Goal: Task Accomplishment & Management: Use online tool/utility

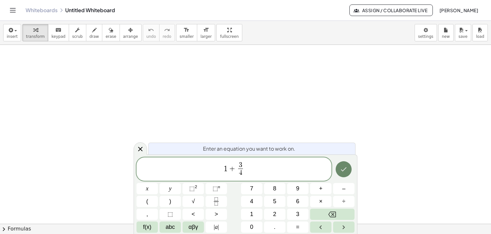
click at [346, 171] on icon "Done" at bounding box center [344, 169] width 8 height 8
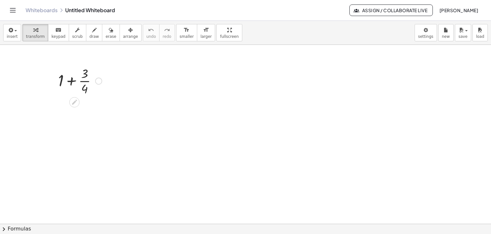
drag, startPoint x: 71, startPoint y: 80, endPoint x: 99, endPoint y: 101, distance: 34.5
click at [72, 81] on div at bounding box center [80, 80] width 50 height 32
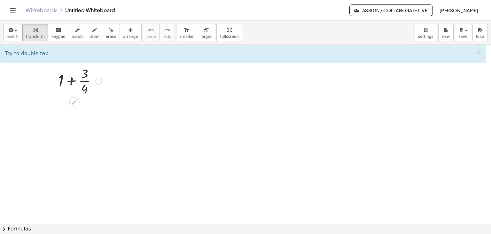
click at [73, 83] on div at bounding box center [80, 80] width 50 height 32
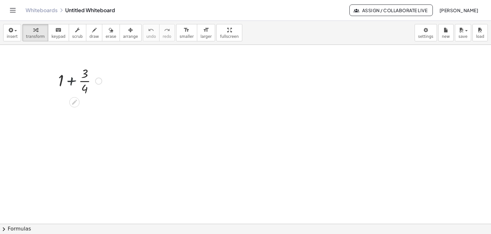
click at [72, 83] on div at bounding box center [80, 80] width 50 height 32
click at [79, 112] on div at bounding box center [79, 112] width 63 height 32
click at [78, 112] on div at bounding box center [80, 112] width 54 height 32
click at [63, 136] on div at bounding box center [79, 144] width 63 height 32
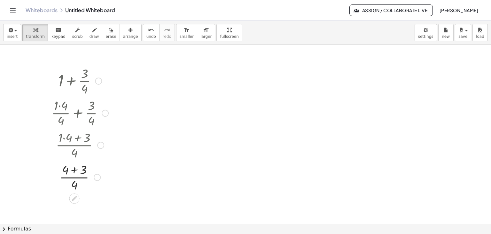
drag, startPoint x: 73, startPoint y: 169, endPoint x: 87, endPoint y: 181, distance: 18.4
click at [73, 170] on div at bounding box center [79, 176] width 63 height 32
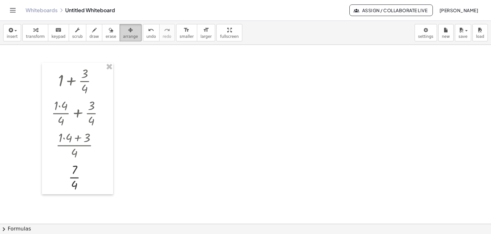
click at [123, 33] on div "button" at bounding box center [130, 30] width 15 height 8
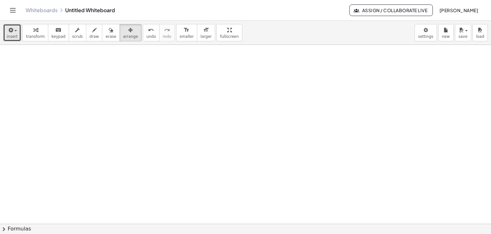
drag, startPoint x: 13, startPoint y: 38, endPoint x: 20, endPoint y: 52, distance: 16.0
click at [13, 39] on span "insert" at bounding box center [12, 36] width 11 height 4
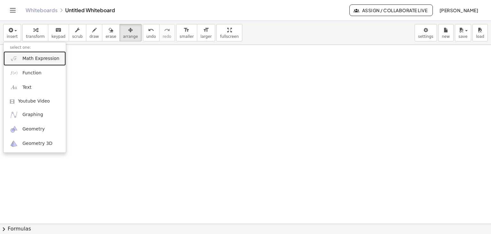
click at [20, 52] on link "Math Expression" at bounding box center [35, 58] width 62 height 14
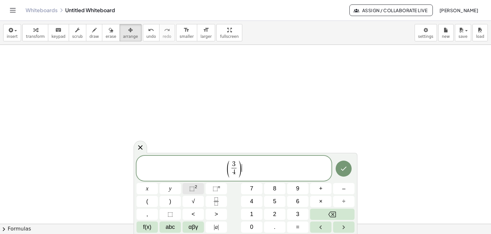
click at [195, 186] on sup "2" at bounding box center [196, 186] width 3 height 5
click at [341, 168] on icon "Done" at bounding box center [344, 168] width 8 height 8
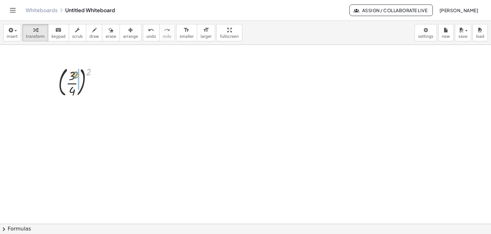
drag, startPoint x: 90, startPoint y: 69, endPoint x: 77, endPoint y: 72, distance: 13.4
click at [77, 72] on div at bounding box center [80, 81] width 51 height 35
click at [74, 115] on div at bounding box center [80, 115] width 51 height 32
drag, startPoint x: 74, startPoint y: 106, endPoint x: 86, endPoint y: 124, distance: 22.1
click at [74, 106] on div at bounding box center [80, 115] width 51 height 32
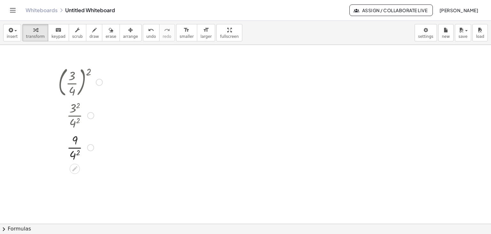
click at [76, 155] on div at bounding box center [80, 147] width 51 height 32
drag, startPoint x: 12, startPoint y: 32, endPoint x: 30, endPoint y: 48, distance: 23.8
click at [14, 35] on button "insert" at bounding box center [12, 32] width 18 height 17
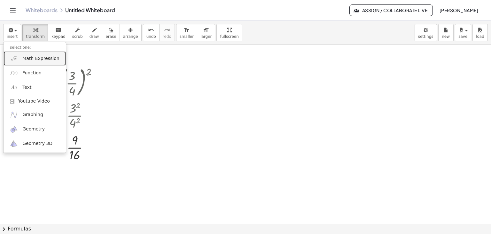
click at [35, 57] on span "Math Expression" at bounding box center [40, 58] width 37 height 6
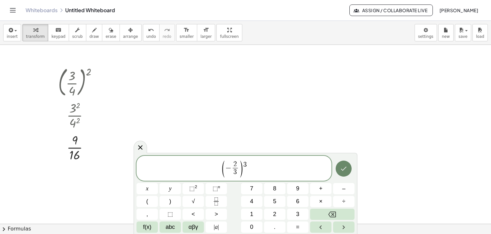
click at [342, 168] on icon "Done" at bounding box center [344, 168] width 6 height 4
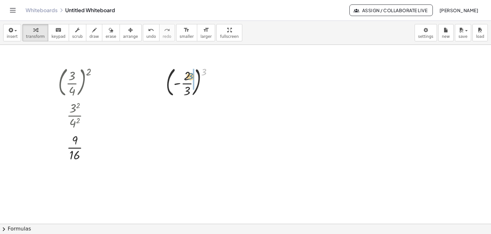
drag, startPoint x: 204, startPoint y: 71, endPoint x: 191, endPoint y: 77, distance: 14.3
click at [190, 76] on div at bounding box center [192, 81] width 58 height 35
drag, startPoint x: 188, startPoint y: 109, endPoint x: 196, endPoint y: 111, distance: 8.0
click at [188, 109] on div at bounding box center [192, 115] width 58 height 32
click at [187, 153] on div at bounding box center [192, 147] width 58 height 32
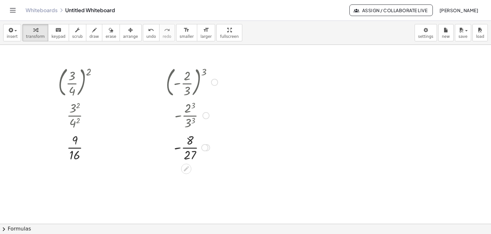
click at [188, 147] on div at bounding box center [192, 147] width 58 height 32
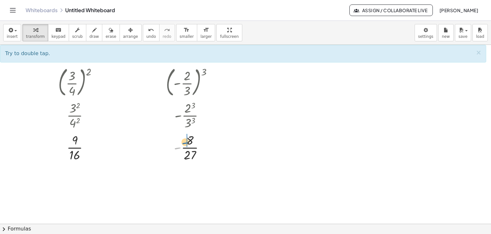
drag, startPoint x: 176, startPoint y: 147, endPoint x: 185, endPoint y: 142, distance: 9.9
click at [185, 142] on div at bounding box center [192, 147] width 58 height 32
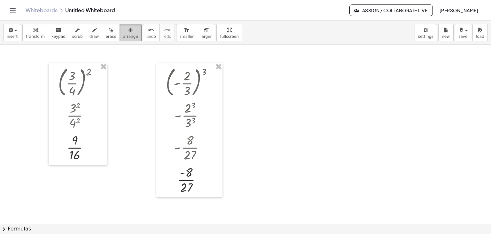
click at [124, 38] on span "arrange" at bounding box center [130, 36] width 15 height 4
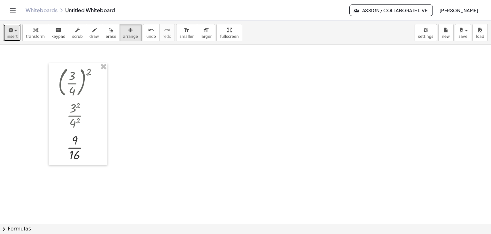
click at [13, 34] on span "insert" at bounding box center [12, 36] width 11 height 4
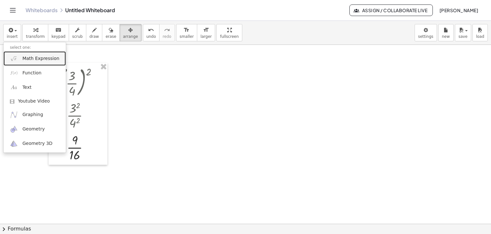
click at [40, 60] on span "Math Expression" at bounding box center [40, 58] width 37 height 6
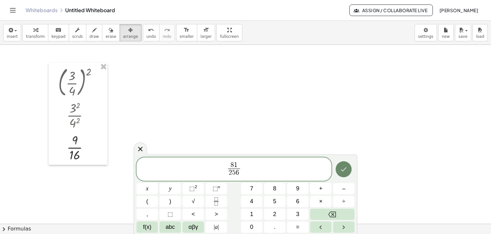
click at [343, 168] on icon "Done" at bounding box center [344, 169] width 8 height 8
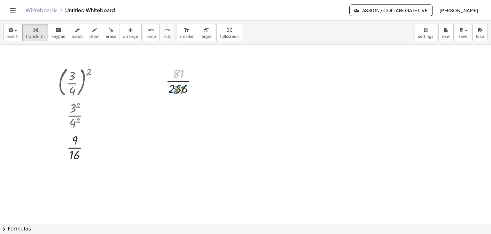
drag, startPoint x: 177, startPoint y: 70, endPoint x: 177, endPoint y: 86, distance: 16.3
click at [177, 86] on div at bounding box center [184, 80] width 43 height 32
drag, startPoint x: 176, startPoint y: 70, endPoint x: 175, endPoint y: 86, distance: 15.7
click at [175, 85] on div at bounding box center [184, 80] width 43 height 32
drag, startPoint x: 183, startPoint y: 88, endPoint x: 184, endPoint y: 74, distance: 14.1
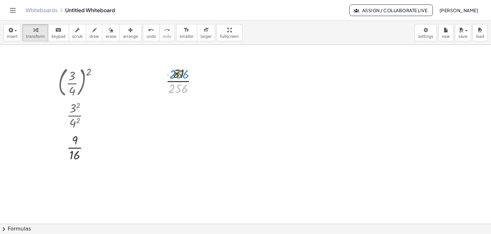
click at [184, 74] on div at bounding box center [184, 80] width 43 height 32
drag, startPoint x: 180, startPoint y: 70, endPoint x: 180, endPoint y: 83, distance: 13.4
click at [180, 83] on div at bounding box center [184, 80] width 43 height 32
click at [178, 81] on div at bounding box center [184, 80] width 43 height 32
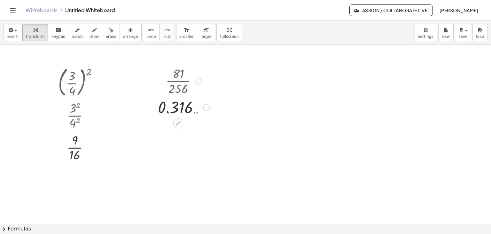
drag, startPoint x: 209, startPoint y: 110, endPoint x: 208, endPoint y: 105, distance: 4.6
click at [208, 105] on div at bounding box center [206, 107] width 7 height 7
click at [209, 107] on div at bounding box center [206, 107] width 7 height 7
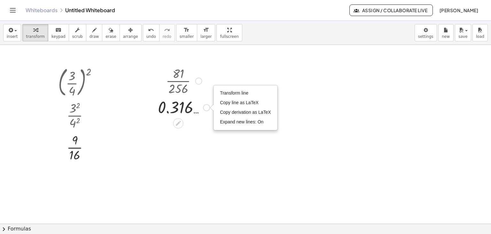
drag, startPoint x: 197, startPoint y: 83, endPoint x: 200, endPoint y: 80, distance: 4.1
click at [197, 81] on div at bounding box center [198, 80] width 7 height 7
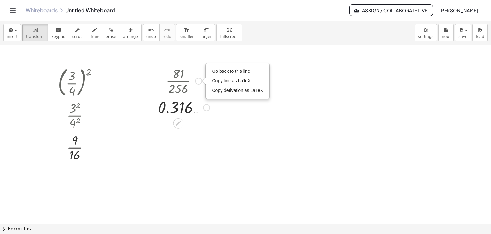
drag, startPoint x: 223, startPoint y: 70, endPoint x: 213, endPoint y: 83, distance: 16.0
click at [223, 71] on span "Go back to this line" at bounding box center [231, 70] width 38 height 5
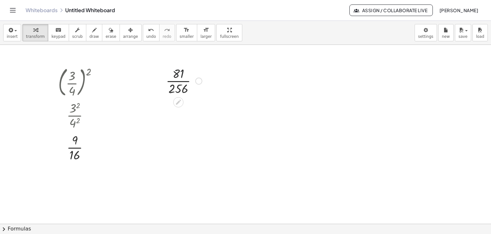
click at [177, 73] on div at bounding box center [184, 80] width 43 height 32
click at [58, 35] on span "keypad" at bounding box center [58, 36] width 14 height 4
click at [34, 32] on icon "button" at bounding box center [35, 30] width 4 height 8
click at [59, 30] on div "keyboard" at bounding box center [58, 30] width 14 height 8
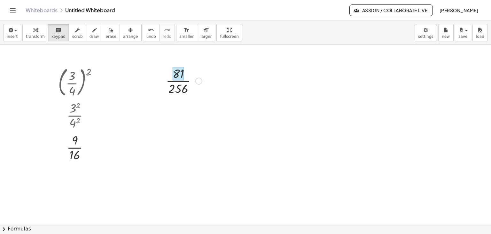
click at [178, 77] on div at bounding box center [179, 74] width 12 height 14
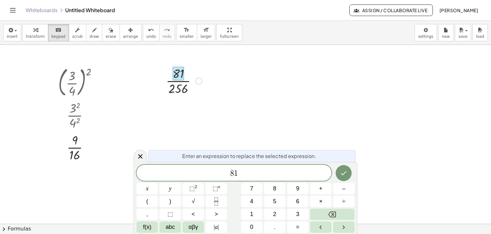
click at [181, 83] on div at bounding box center [184, 80] width 43 height 32
click at [180, 87] on div at bounding box center [184, 80] width 43 height 32
click at [137, 157] on icon at bounding box center [141, 156] width 8 height 8
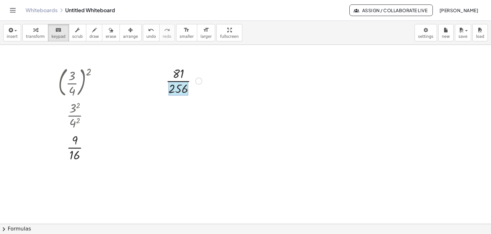
click at [180, 86] on div at bounding box center [179, 88] width 20 height 14
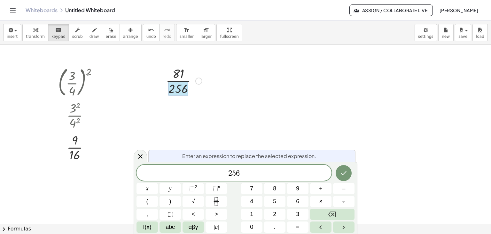
click at [169, 75] on div at bounding box center [184, 80] width 43 height 32
click at [184, 72] on div at bounding box center [184, 80] width 43 height 32
click at [138, 153] on icon at bounding box center [141, 156] width 8 height 8
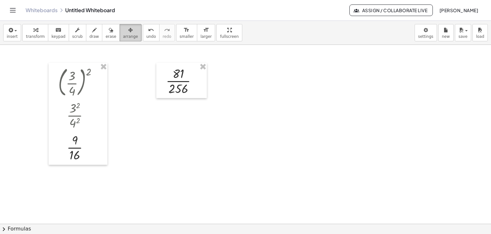
click at [123, 34] on span "arrange" at bounding box center [130, 36] width 15 height 4
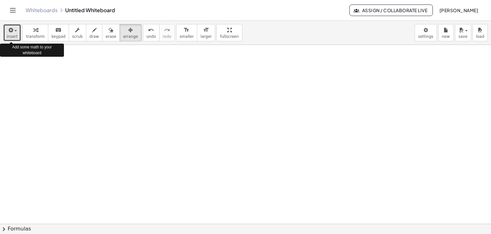
click at [13, 35] on span "insert" at bounding box center [12, 36] width 11 height 4
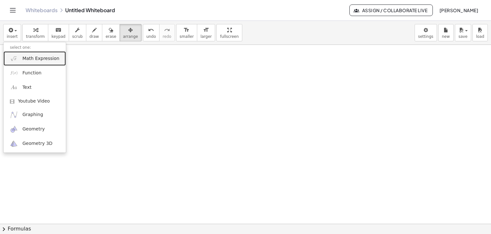
click at [32, 58] on span "Math Expression" at bounding box center [40, 58] width 37 height 6
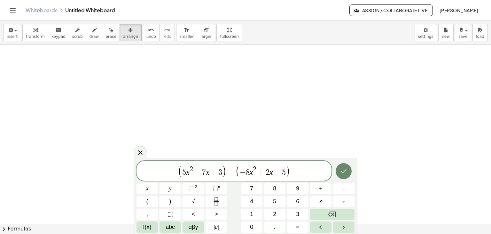
click at [349, 172] on button "Done" at bounding box center [344, 171] width 16 height 16
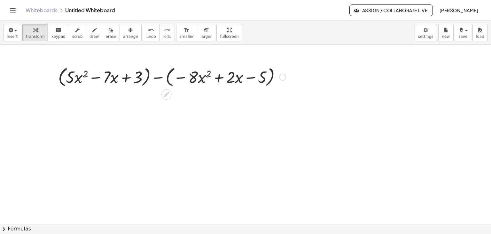
drag, startPoint x: 168, startPoint y: 75, endPoint x: 170, endPoint y: 78, distance: 3.6
click at [168, 76] on div at bounding box center [172, 76] width 234 height 24
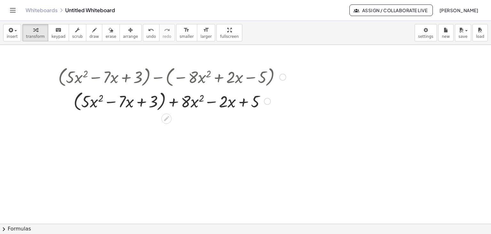
drag, startPoint x: 164, startPoint y: 101, endPoint x: 194, endPoint y: 135, distance: 45.3
click at [164, 102] on div at bounding box center [172, 100] width 234 height 24
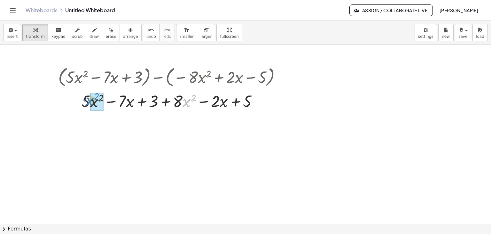
drag, startPoint x: 184, startPoint y: 97, endPoint x: 87, endPoint y: 96, distance: 96.9
click at [87, 96] on div at bounding box center [172, 101] width 234 height 22
drag, startPoint x: 137, startPoint y: 34, endPoint x: 180, endPoint y: 76, distance: 60.2
click at [146, 34] on span "undo" at bounding box center [151, 36] width 10 height 4
drag, startPoint x: 180, startPoint y: 96, endPoint x: 69, endPoint y: 96, distance: 110.7
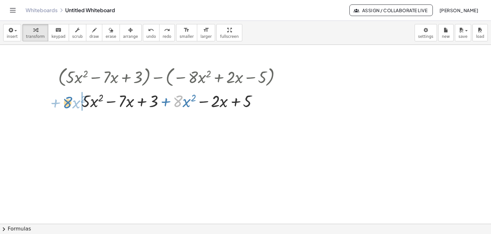
click at [69, 97] on div at bounding box center [175, 101] width 216 height 22
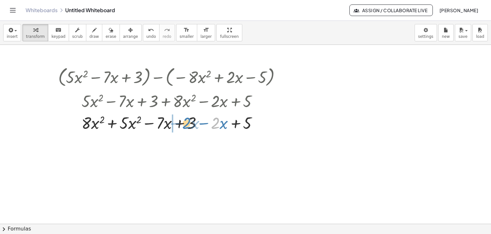
drag, startPoint x: 216, startPoint y: 122, endPoint x: 186, endPoint y: 122, distance: 29.7
click at [187, 122] on div at bounding box center [172, 122] width 234 height 22
click at [236, 124] on div at bounding box center [172, 122] width 234 height 22
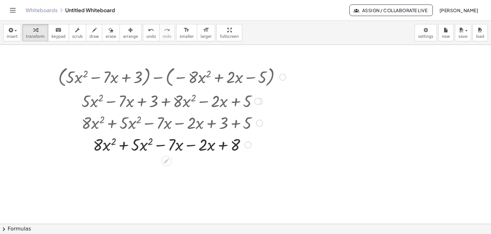
click at [190, 146] on div at bounding box center [172, 144] width 234 height 22
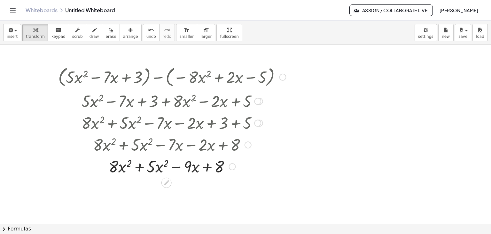
drag, startPoint x: 139, startPoint y: 164, endPoint x: 152, endPoint y: 170, distance: 14.2
click at [139, 165] on div at bounding box center [172, 166] width 234 height 22
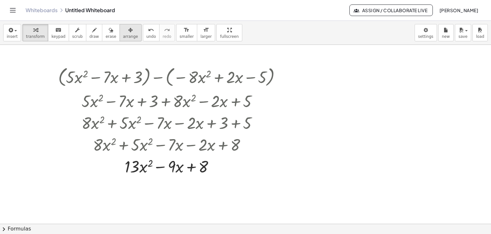
click at [123, 35] on span "arrange" at bounding box center [130, 36] width 15 height 4
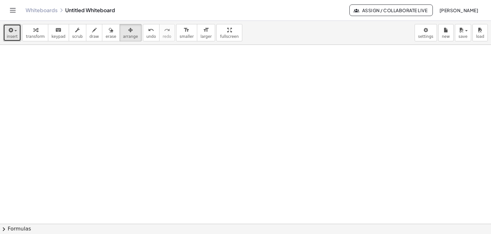
drag, startPoint x: 8, startPoint y: 34, endPoint x: 53, endPoint y: 71, distance: 58.7
click at [13, 39] on button "insert" at bounding box center [12, 32] width 18 height 17
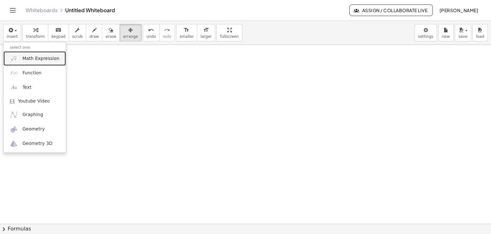
click at [39, 58] on span "Math Expression" at bounding box center [40, 58] width 37 height 6
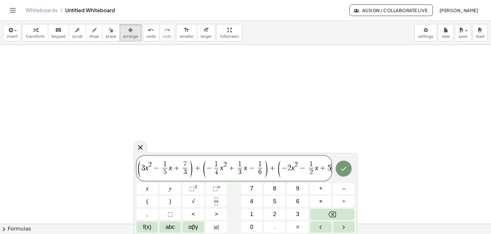
scroll to position [0, 4]
click at [348, 169] on button "Done" at bounding box center [344, 168] width 16 height 16
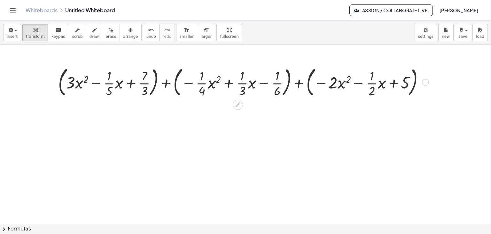
drag, startPoint x: 309, startPoint y: 80, endPoint x: 307, endPoint y: 85, distance: 4.7
click at [309, 80] on div at bounding box center [243, 81] width 377 height 35
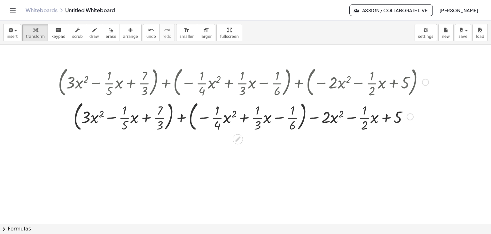
click at [193, 109] on div at bounding box center [243, 116] width 377 height 35
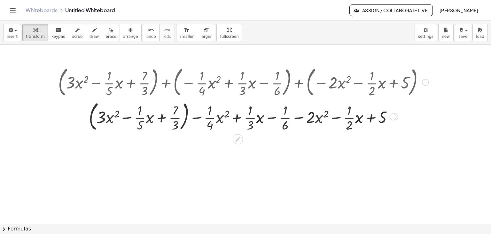
click at [186, 107] on div at bounding box center [243, 116] width 377 height 35
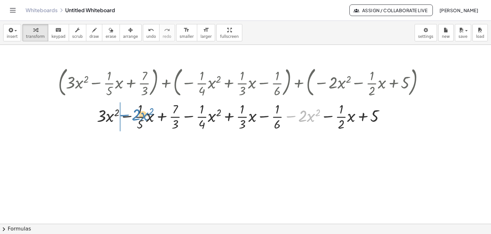
drag, startPoint x: 309, startPoint y: 115, endPoint x: 142, endPoint y: 114, distance: 166.7
click at [142, 114] on div at bounding box center [243, 116] width 377 height 32
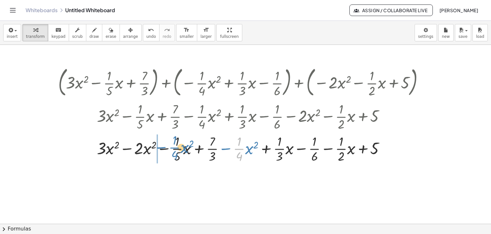
drag, startPoint x: 238, startPoint y: 147, endPoint x: 173, endPoint y: 146, distance: 64.9
click at [173, 146] on div at bounding box center [243, 148] width 377 height 32
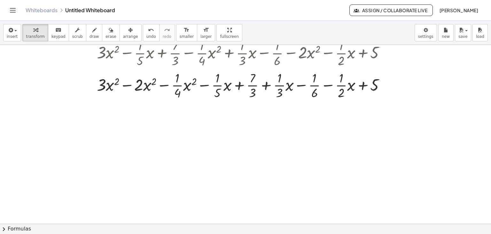
scroll to position [64, 0]
drag, startPoint x: 267, startPoint y: 83, endPoint x: 235, endPoint y: 83, distance: 31.7
click at [235, 83] on div at bounding box center [243, 84] width 377 height 32
drag, startPoint x: 340, startPoint y: 83, endPoint x: 285, endPoint y: 83, distance: 55.0
click at [285, 83] on div at bounding box center [243, 84] width 377 height 32
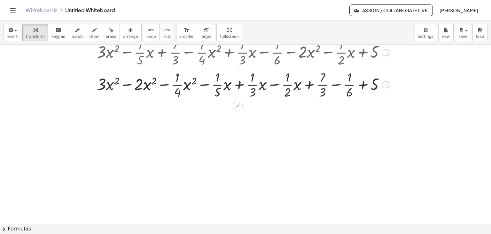
drag, startPoint x: 126, startPoint y: 84, endPoint x: 140, endPoint y: 103, distance: 23.0
click at [126, 84] on div at bounding box center [243, 84] width 377 height 32
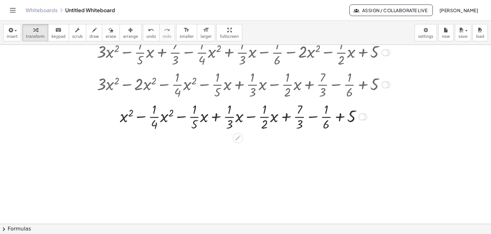
click at [143, 117] on div at bounding box center [243, 116] width 377 height 32
drag, startPoint x: 163, startPoint y: 116, endPoint x: 166, endPoint y: 127, distance: 11.6
drag, startPoint x: 166, startPoint y: 117, endPoint x: 145, endPoint y: 127, distance: 22.6
click at [137, 113] on div at bounding box center [243, 116] width 377 height 32
click at [142, 115] on div at bounding box center [243, 116] width 377 height 32
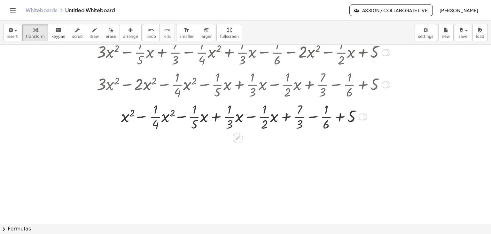
click at [142, 115] on div at bounding box center [243, 116] width 377 height 32
drag, startPoint x: 164, startPoint y: 117, endPoint x: 175, endPoint y: 117, distance: 10.6
click at [175, 117] on div at bounding box center [243, 116] width 377 height 32
drag, startPoint x: 157, startPoint y: 119, endPoint x: 120, endPoint y: 108, distance: 38.9
click at [120, 108] on div at bounding box center [243, 116] width 377 height 32
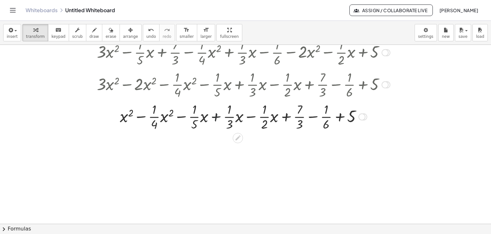
click at [215, 116] on div at bounding box center [243, 116] width 377 height 32
drag, startPoint x: 163, startPoint y: 116, endPoint x: 155, endPoint y: 107, distance: 12.9
click at [155, 107] on div at bounding box center [243, 116] width 377 height 32
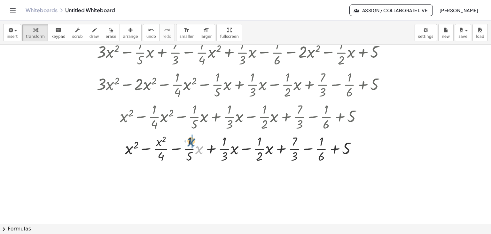
drag, startPoint x: 200, startPoint y: 147, endPoint x: 193, endPoint y: 142, distance: 8.6
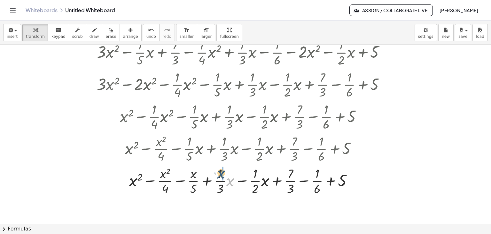
drag, startPoint x: 231, startPoint y: 181, endPoint x: 238, endPoint y: 179, distance: 7.5
click at [221, 173] on div at bounding box center [243, 180] width 377 height 32
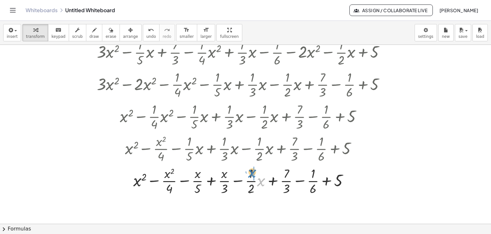
drag, startPoint x: 260, startPoint y: 182, endPoint x: 251, endPoint y: 173, distance: 12.4
click at [251, 173] on div at bounding box center [243, 180] width 377 height 32
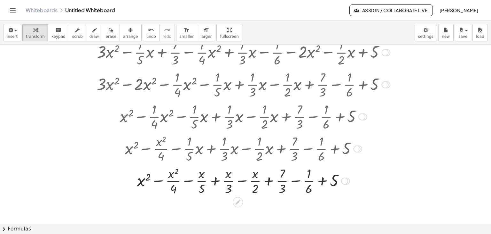
click at [158, 180] on div at bounding box center [243, 180] width 377 height 32
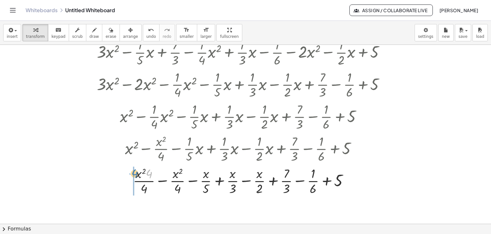
drag, startPoint x: 151, startPoint y: 173, endPoint x: 136, endPoint y: 173, distance: 14.4
click at [136, 173] on div at bounding box center [243, 180] width 377 height 32
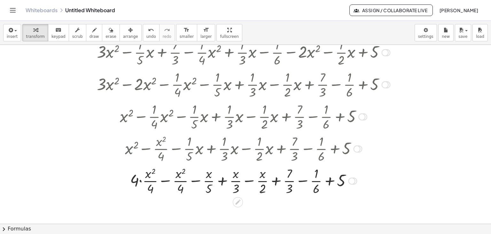
drag, startPoint x: 141, startPoint y: 181, endPoint x: 146, endPoint y: 191, distance: 11.0
click at [141, 181] on div at bounding box center [243, 180] width 377 height 32
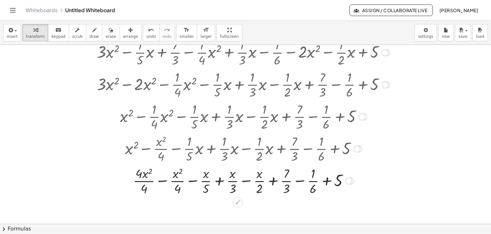
click at [161, 179] on div at bounding box center [243, 180] width 377 height 32
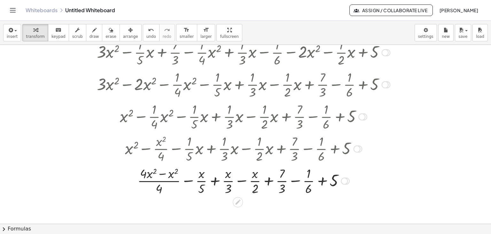
click at [163, 173] on div at bounding box center [243, 180] width 377 height 32
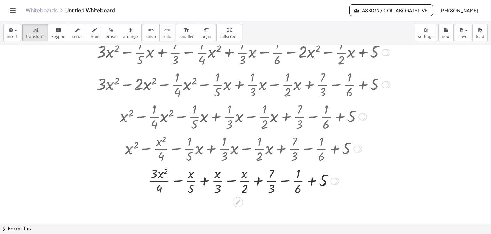
click at [203, 180] on div at bounding box center [243, 180] width 377 height 32
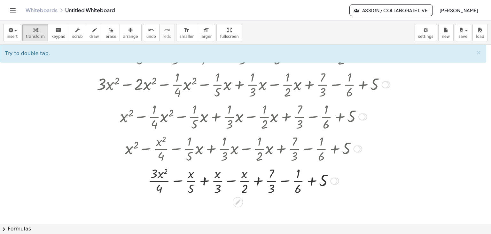
click at [204, 180] on div at bounding box center [243, 180] width 377 height 32
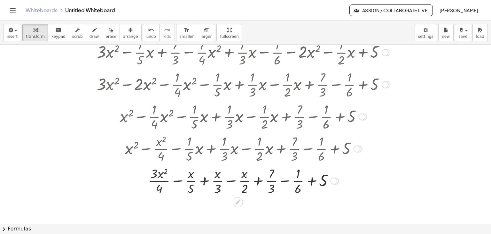
click at [204, 180] on div at bounding box center [243, 180] width 377 height 32
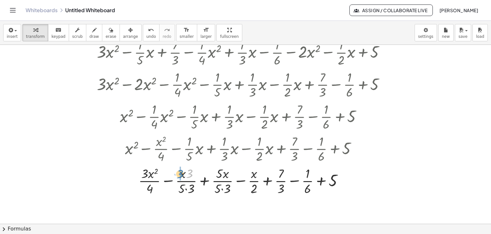
drag, startPoint x: 188, startPoint y: 175, endPoint x: 178, endPoint y: 176, distance: 9.9
click at [178, 176] on div at bounding box center [243, 180] width 377 height 32
click at [186, 188] on div at bounding box center [243, 180] width 377 height 32
click at [219, 188] on div at bounding box center [243, 180] width 377 height 32
click at [220, 188] on div at bounding box center [243, 180] width 377 height 32
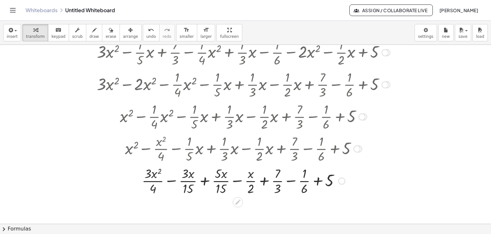
click at [205, 182] on div at bounding box center [243, 180] width 377 height 32
click at [210, 174] on div at bounding box center [243, 180] width 377 height 32
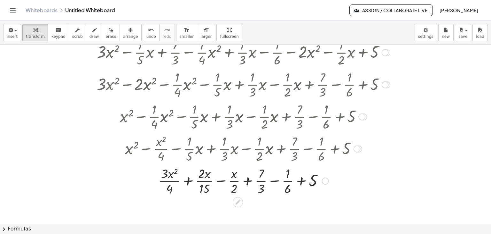
click at [221, 180] on div at bounding box center [243, 180] width 377 height 32
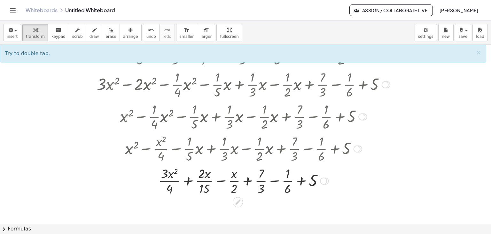
click at [220, 179] on div at bounding box center [243, 180] width 377 height 32
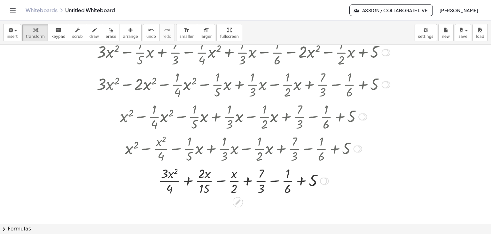
click at [220, 179] on div at bounding box center [243, 180] width 377 height 32
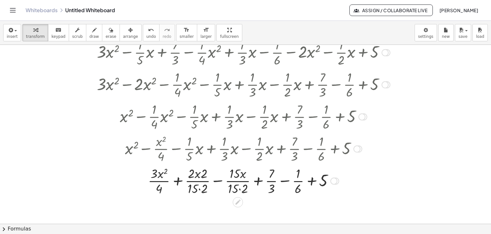
click at [197, 173] on div at bounding box center [243, 180] width 377 height 32
drag, startPoint x: 203, startPoint y: 174, endPoint x: 193, endPoint y: 173, distance: 10.9
click at [199, 188] on div at bounding box center [243, 180] width 377 height 32
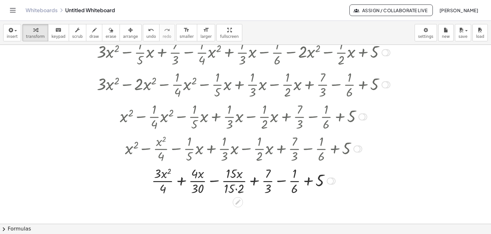
click at [234, 189] on div at bounding box center [243, 180] width 377 height 32
click at [235, 188] on div at bounding box center [243, 180] width 377 height 32
click at [214, 180] on div at bounding box center [243, 180] width 377 height 32
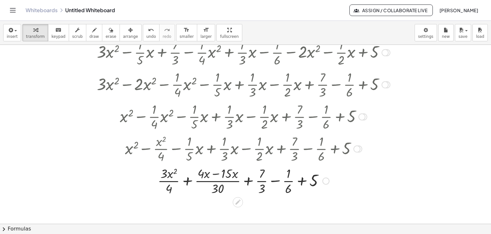
click at [276, 180] on div at bounding box center [243, 180] width 377 height 32
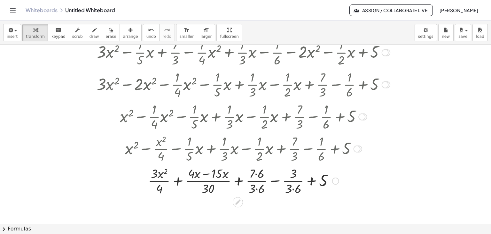
click at [209, 173] on div at bounding box center [243, 180] width 377 height 32
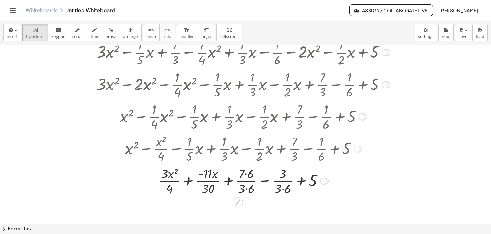
click at [247, 173] on div at bounding box center [243, 180] width 377 height 32
click at [248, 189] on div at bounding box center [243, 180] width 377 height 32
click at [281, 188] on div at bounding box center [243, 180] width 377 height 32
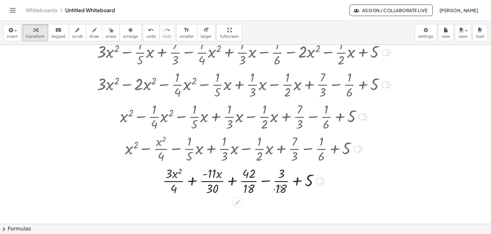
click at [262, 180] on div at bounding box center [243, 180] width 377 height 32
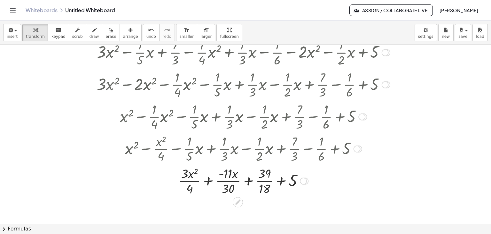
click at [281, 180] on div at bounding box center [243, 180] width 377 height 32
click at [281, 179] on div at bounding box center [243, 180] width 377 height 32
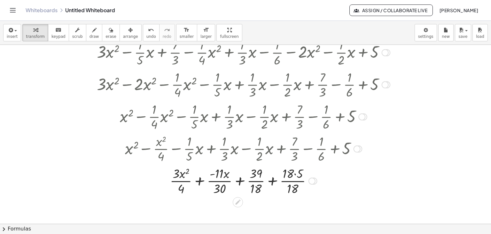
drag, startPoint x: 296, startPoint y: 172, endPoint x: 281, endPoint y: 185, distance: 18.6
click at [296, 173] on div at bounding box center [243, 180] width 377 height 32
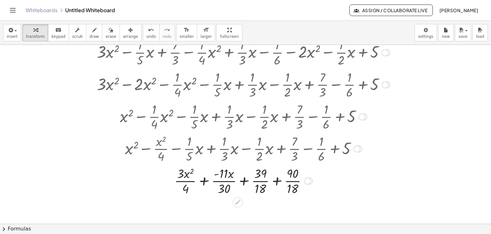
click at [277, 180] on div at bounding box center [243, 180] width 377 height 32
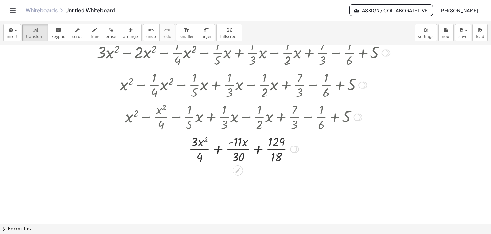
scroll to position [96, 0]
click at [219, 150] on div at bounding box center [243, 148] width 377 height 32
click at [218, 147] on div at bounding box center [243, 148] width 377 height 32
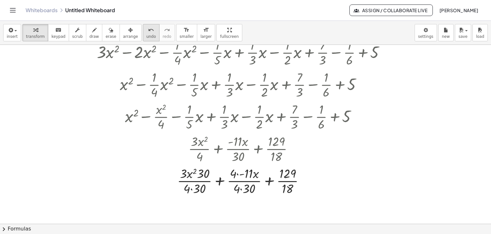
click at [146, 32] on div "undo" at bounding box center [151, 30] width 10 height 8
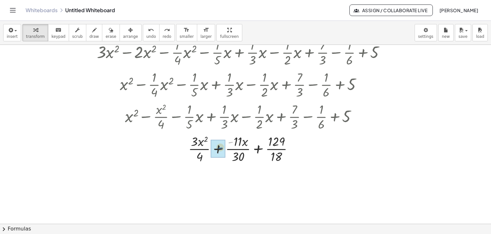
drag, startPoint x: 231, startPoint y: 140, endPoint x: 220, endPoint y: 145, distance: 11.9
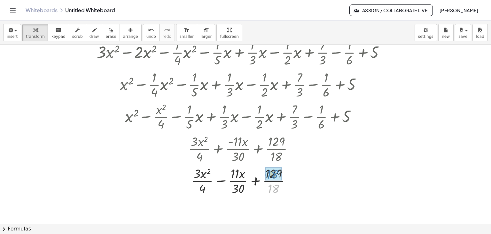
drag, startPoint x: 274, startPoint y: 187, endPoint x: 273, endPoint y: 173, distance: 14.4
drag, startPoint x: 134, startPoint y: 34, endPoint x: 150, endPoint y: 76, distance: 45.5
click at [143, 35] on button "undo undo" at bounding box center [151, 32] width 17 height 17
drag, startPoint x: 273, startPoint y: 182, endPoint x: 270, endPoint y: 206, distance: 23.9
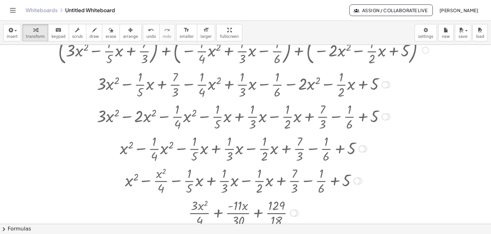
drag, startPoint x: 359, startPoint y: 179, endPoint x: 360, endPoint y: 185, distance: 5.4
click at [359, 180] on div at bounding box center [357, 180] width 7 height 7
drag, startPoint x: 354, startPoint y: 179, endPoint x: 360, endPoint y: 181, distance: 5.3
click at [360, 181] on div "Go back to this line Copy line as LaTeX Copy derivation as LaTeX" at bounding box center [357, 180] width 7 height 7
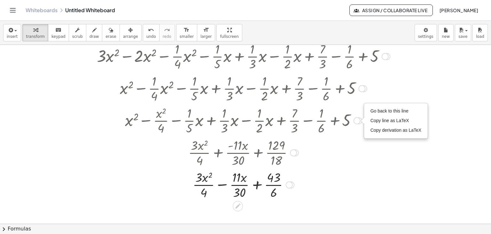
scroll to position [96, 0]
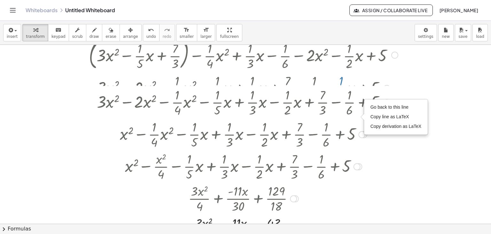
drag, startPoint x: 385, startPoint y: 51, endPoint x: 342, endPoint y: 117, distance: 78.4
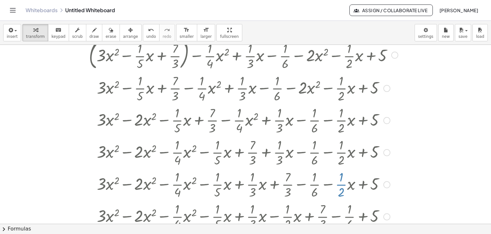
drag, startPoint x: 385, startPoint y: 88, endPoint x: 412, endPoint y: 248, distance: 161.6
click at [412, 233] on html "Graspable Math Activities Get Started Activity Bank Assigned Work Classes White…" at bounding box center [245, 117] width 491 height 234
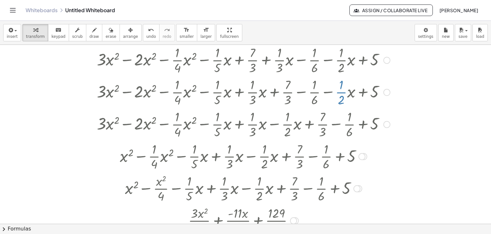
scroll to position [243, 0]
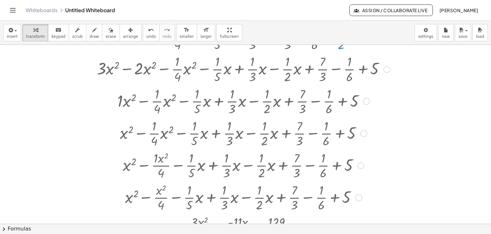
drag, startPoint x: 357, startPoint y: 132, endPoint x: 374, endPoint y: 228, distance: 97.1
click at [374, 228] on div "insert select one: Math Expression Function Text Youtube Video Graphing Geometr…" at bounding box center [245, 127] width 491 height 213
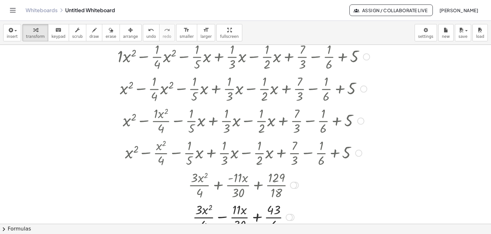
scroll to position [357, 0]
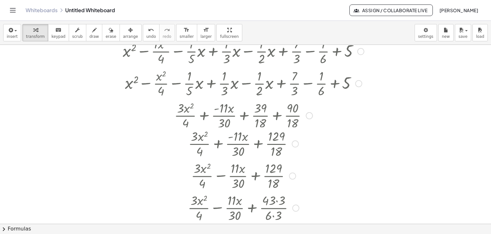
drag, startPoint x: 291, startPoint y: 147, endPoint x: 334, endPoint y: 247, distance: 108.2
click at [334, 233] on html "Graspable Math Activities Get Started Activity Bank Assigned Work Classes White…" at bounding box center [245, 117] width 491 height 234
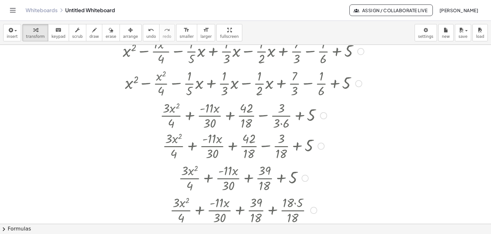
drag, startPoint x: 308, startPoint y: 115, endPoint x: 336, endPoint y: 228, distance: 116.4
click at [345, 233] on html "Graspable Math Activities Get Started Activity Bank Assigned Work Classes White…" at bounding box center [245, 117] width 491 height 234
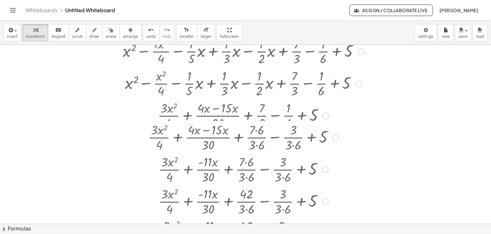
drag, startPoint x: 321, startPoint y: 114, endPoint x: 341, endPoint y: 216, distance: 103.7
click at [344, 226] on div "insert select one: Math Expression Function Text Youtube Video Graphing Geometr…" at bounding box center [245, 127] width 491 height 213
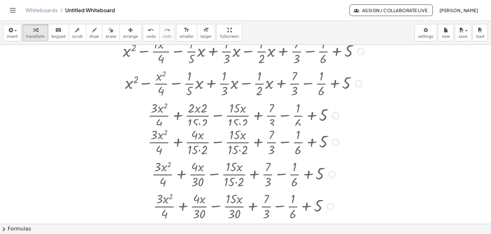
drag, startPoint x: 324, startPoint y: 115, endPoint x: 337, endPoint y: 219, distance: 104.1
click at [355, 233] on html "Graspable Math Activities Get Started Activity Bank Assigned Work Classes White…" at bounding box center [245, 117] width 491 height 234
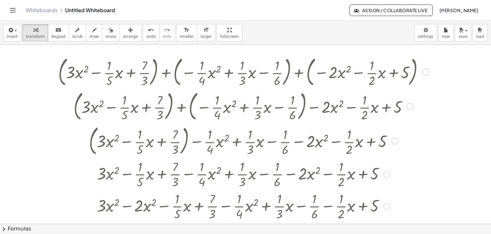
scroll to position [0, 0]
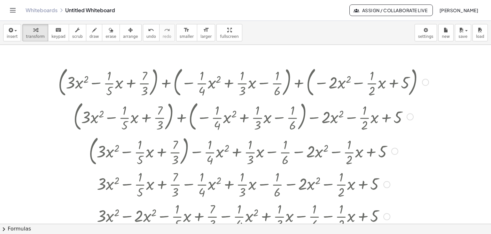
click at [425, 80] on div at bounding box center [425, 82] width 7 height 7
drag, startPoint x: 447, startPoint y: 72, endPoint x: 145, endPoint y: 100, distance: 302.6
click at [446, 73] on span "Go back to this line" at bounding box center [458, 72] width 38 height 5
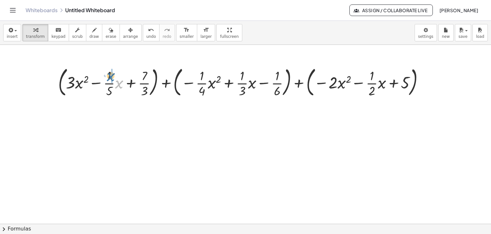
drag, startPoint x: 119, startPoint y: 83, endPoint x: 110, endPoint y: 76, distance: 11.8
click at [110, 76] on div at bounding box center [243, 81] width 377 height 35
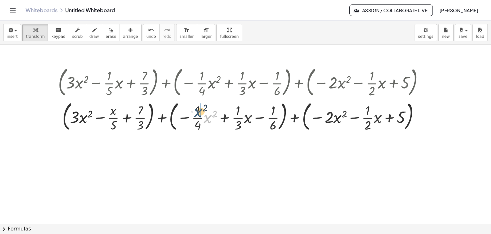
drag, startPoint x: 209, startPoint y: 117, endPoint x: 184, endPoint y: 111, distance: 25.4
click at [198, 110] on div at bounding box center [243, 116] width 377 height 35
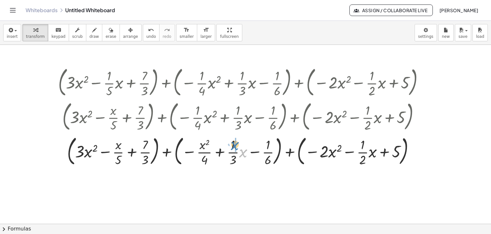
drag, startPoint x: 244, startPoint y: 154, endPoint x: 236, endPoint y: 146, distance: 11.1
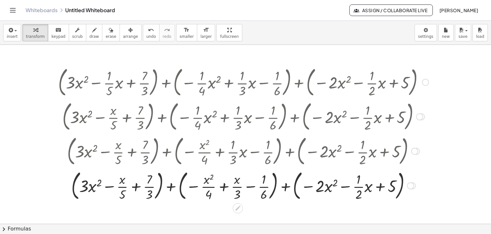
click at [426, 83] on div at bounding box center [425, 82] width 7 height 7
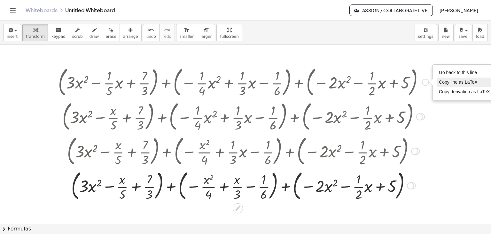
drag, startPoint x: 443, startPoint y: 70, endPoint x: 444, endPoint y: 80, distance: 9.9
click at [444, 72] on span "Go back to this line" at bounding box center [458, 72] width 38 height 5
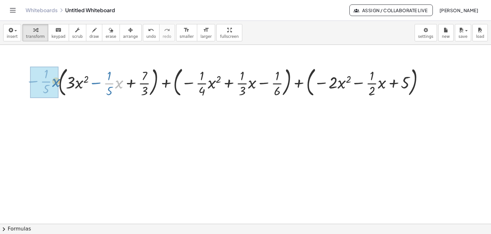
drag, startPoint x: 120, startPoint y: 83, endPoint x: 56, endPoint y: 81, distance: 63.4
click at [56, 81] on div "· x − · · 1 · 5 + ( + · 3 · x 2 − · · 1 · 5 · x + · 7 · 3 ) + ( − · · 1 · 4 · x…" at bounding box center [241, 82] width 385 height 38
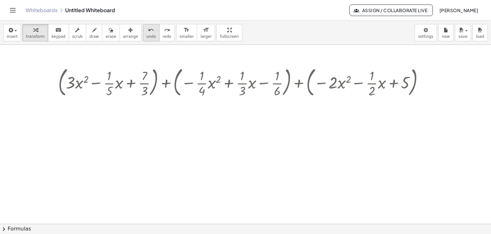
click at [146, 35] on span "undo" at bounding box center [151, 36] width 10 height 4
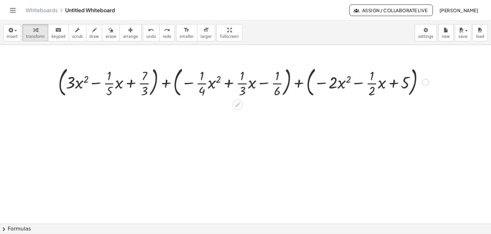
click at [156, 80] on div at bounding box center [243, 81] width 377 height 35
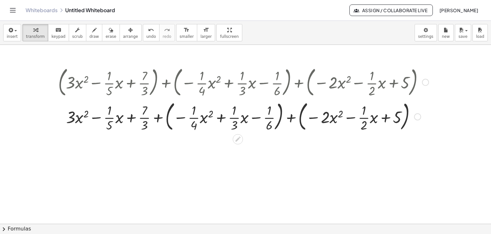
drag, startPoint x: 168, startPoint y: 112, endPoint x: 257, endPoint y: 120, distance: 88.6
click at [169, 112] on div at bounding box center [243, 116] width 377 height 35
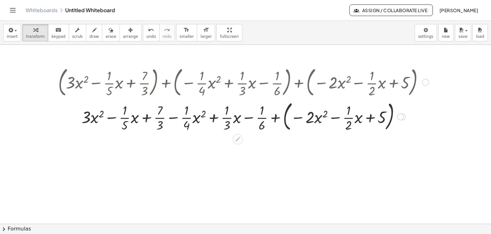
click at [288, 113] on div at bounding box center [243, 116] width 377 height 35
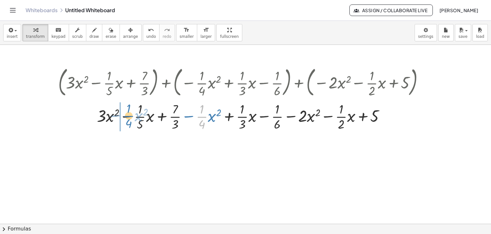
drag, startPoint x: 202, startPoint y: 116, endPoint x: 155, endPoint y: 119, distance: 47.1
click at [129, 115] on div at bounding box center [243, 116] width 377 height 32
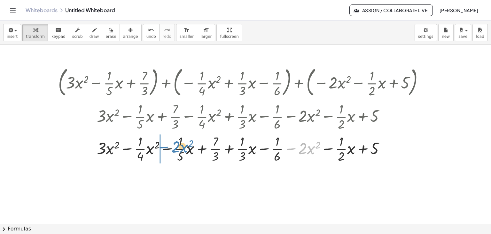
drag, startPoint x: 291, startPoint y: 149, endPoint x: 168, endPoint y: 147, distance: 123.2
click at [164, 147] on div at bounding box center [243, 148] width 377 height 32
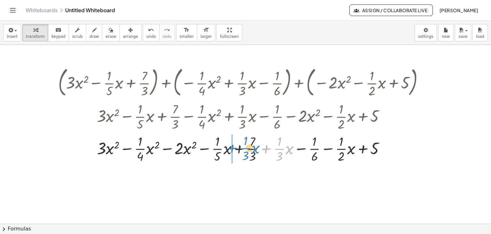
drag, startPoint x: 265, startPoint y: 148, endPoint x: 230, endPoint y: 147, distance: 34.6
click at [230, 147] on div at bounding box center [243, 148] width 377 height 32
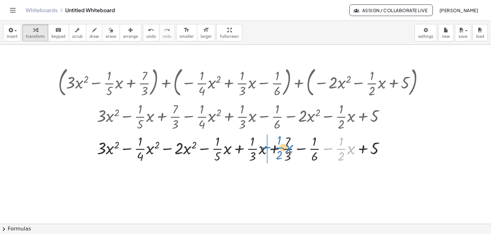
drag, startPoint x: 329, startPoint y: 149, endPoint x: 267, endPoint y: 147, distance: 62.1
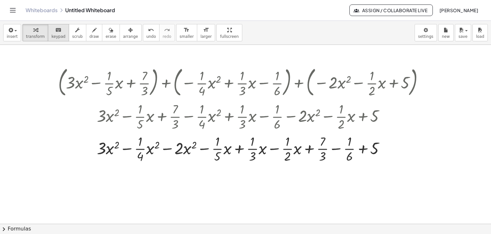
click at [55, 31] on icon "keyboard" at bounding box center [58, 30] width 6 height 8
click at [99, 147] on div at bounding box center [101, 148] width 9 height 19
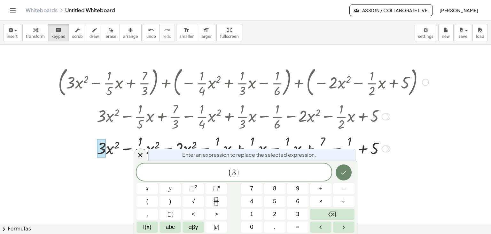
click at [348, 175] on button "Done" at bounding box center [344, 172] width 16 height 16
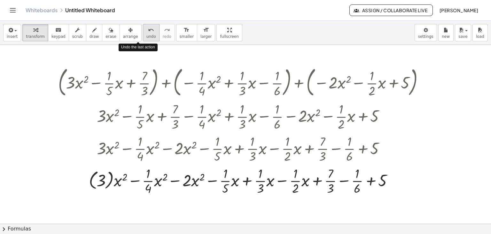
click at [148, 32] on icon "undo" at bounding box center [151, 30] width 6 height 8
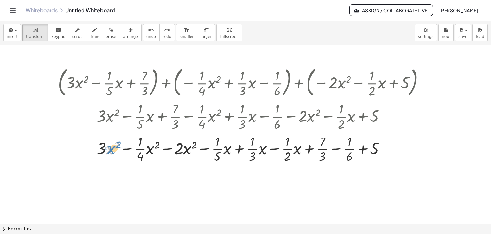
click at [111, 149] on div at bounding box center [243, 148] width 361 height 32
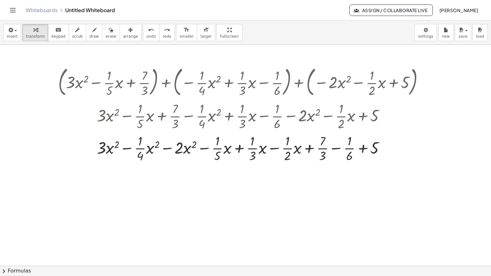
drag, startPoint x: 210, startPoint y: 34, endPoint x: 203, endPoint y: 93, distance: 59.6
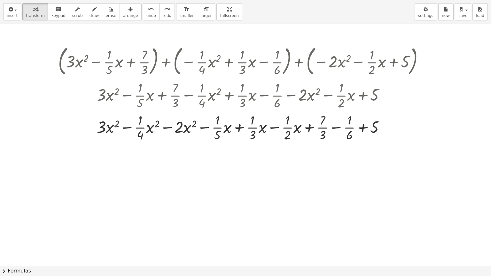
click at [209, 63] on div "insert select one: Math Expression Function Text Youtube Video Graphing Geometr…" at bounding box center [245, 138] width 491 height 276
click at [58, 13] on span "keypad" at bounding box center [58, 15] width 14 height 4
click at [92, 11] on icon "button" at bounding box center [94, 9] width 4 height 8
drag, startPoint x: 100, startPoint y: 116, endPoint x: 115, endPoint y: 137, distance: 26.0
click at [101, 134] on div at bounding box center [245, 266] width 491 height 484
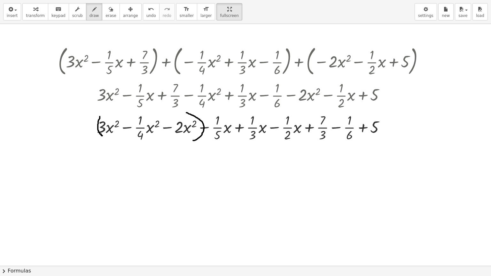
drag, startPoint x: 186, startPoint y: 113, endPoint x: 198, endPoint y: 139, distance: 28.5
click at [192, 139] on div at bounding box center [245, 266] width 491 height 484
click at [146, 12] on div "undo" at bounding box center [151, 9] width 10 height 8
click at [148, 10] on icon "undo" at bounding box center [151, 9] width 6 height 8
drag, startPoint x: 32, startPoint y: 10, endPoint x: 48, endPoint y: 12, distance: 15.7
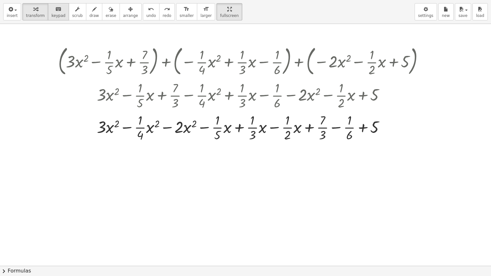
click at [33, 10] on icon "button" at bounding box center [35, 9] width 4 height 8
click at [55, 12] on icon "keyboard" at bounding box center [58, 9] width 6 height 8
click at [92, 125] on div at bounding box center [243, 127] width 361 height 32
click at [98, 129] on div at bounding box center [101, 127] width 9 height 19
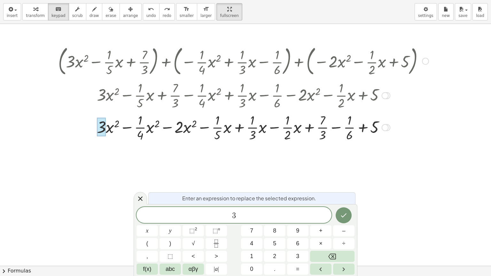
drag, startPoint x: 98, startPoint y: 129, endPoint x: 145, endPoint y: 144, distance: 49.5
click at [145, 144] on div "+ ( + · 3 · x 2 − · · 1 · 5 · x + · 7 · 3 ) + ( − · · 1 · 4 · x 2 + · · 1 · 3 ·…" at bounding box center [241, 93] width 385 height 103
click at [140, 196] on icon at bounding box center [141, 199] width 8 height 8
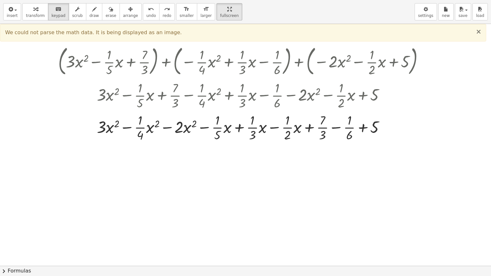
drag, startPoint x: 479, startPoint y: 31, endPoint x: 375, endPoint y: 52, distance: 105.8
click at [478, 32] on span "×" at bounding box center [479, 32] width 6 height 8
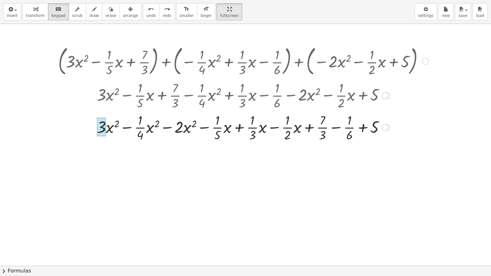
drag, startPoint x: 151, startPoint y: 130, endPoint x: 96, endPoint y: 128, distance: 54.7
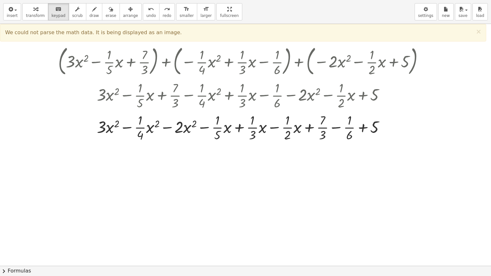
drag, startPoint x: 207, startPoint y: 13, endPoint x: 201, endPoint y: 16, distance: 6.9
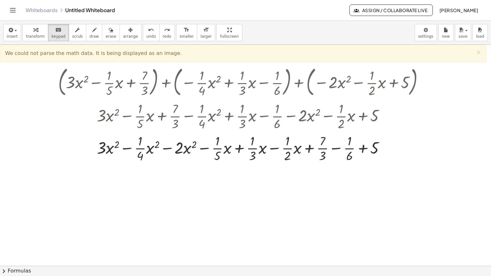
click at [207, 0] on html "Graspable Math Activities Get Started Activity Bank Assigned Work Classes White…" at bounding box center [245, 138] width 491 height 276
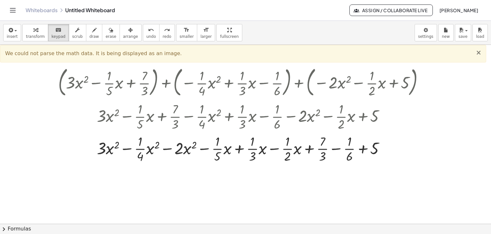
click at [480, 50] on span "×" at bounding box center [479, 53] width 6 height 8
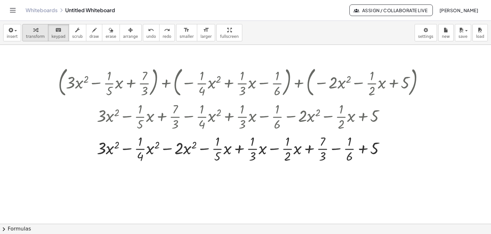
click at [33, 31] on icon "button" at bounding box center [35, 30] width 4 height 8
drag, startPoint x: 189, startPoint y: 148, endPoint x: 110, endPoint y: 149, distance: 79.3
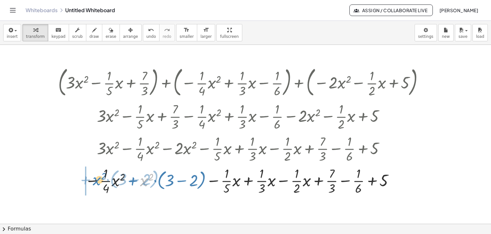
drag, startPoint x: 144, startPoint y: 179, endPoint x: 95, endPoint y: 175, distance: 48.8
click at [95, 177] on div at bounding box center [243, 180] width 377 height 32
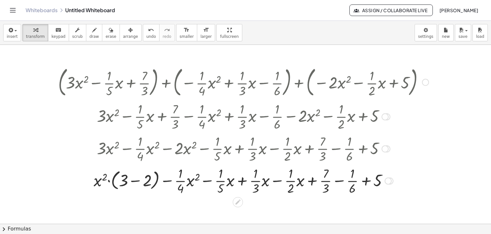
click at [383, 141] on div at bounding box center [246, 148] width 359 height 32
click at [388, 151] on div at bounding box center [387, 148] width 7 height 7
click at [385, 147] on div "Go back to this line Copy line as LaTeX Copy derivation as LaTeX" at bounding box center [385, 148] width 7 height 7
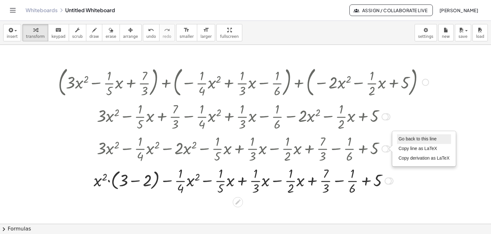
click at [398, 139] on li "Go back to this line" at bounding box center [424, 139] width 54 height 10
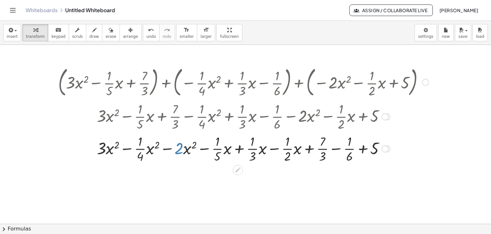
click at [180, 147] on div at bounding box center [243, 148] width 377 height 32
drag, startPoint x: 189, startPoint y: 150, endPoint x: 87, endPoint y: 148, distance: 102.1
click at [87, 148] on div at bounding box center [243, 148] width 377 height 32
drag, startPoint x: 140, startPoint y: 32, endPoint x: 136, endPoint y: 103, distance: 70.5
click at [143, 34] on button "undo undo" at bounding box center [151, 32] width 17 height 17
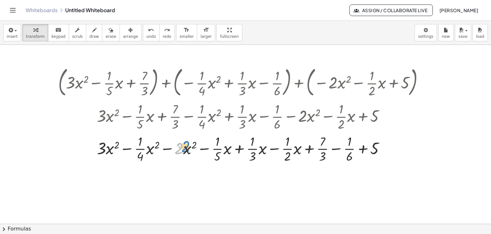
click at [179, 148] on div at bounding box center [246, 148] width 365 height 32
drag, startPoint x: 187, startPoint y: 149, endPoint x: 142, endPoint y: 166, distance: 48.0
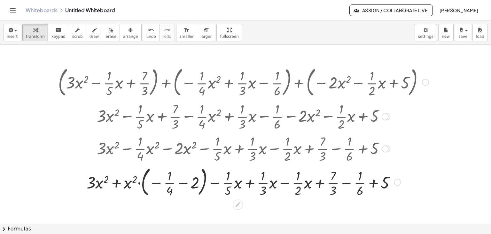
click at [182, 183] on div at bounding box center [243, 181] width 377 height 35
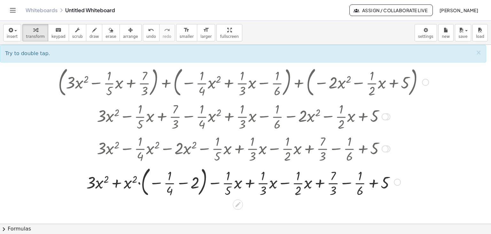
click at [183, 182] on div at bounding box center [243, 181] width 377 height 35
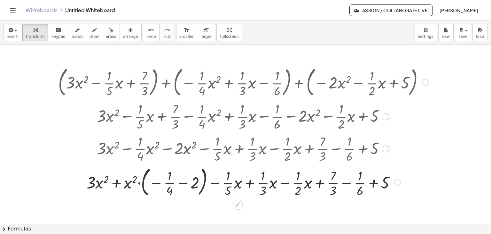
click at [183, 182] on div at bounding box center [243, 181] width 377 height 35
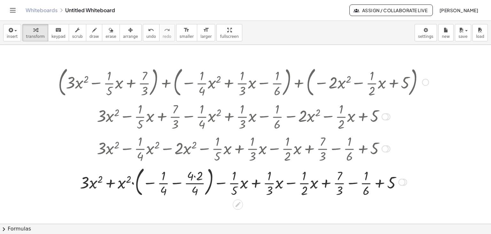
click at [196, 177] on div at bounding box center [243, 181] width 377 height 35
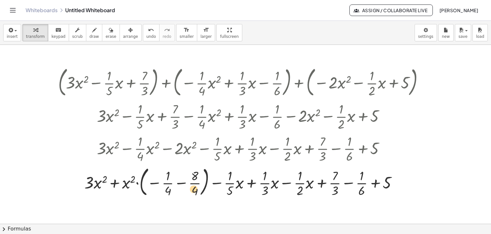
drag, startPoint x: 194, startPoint y: 190, endPoint x: 191, endPoint y: 186, distance: 5.0
click at [193, 188] on div at bounding box center [243, 181] width 377 height 35
click at [179, 182] on div at bounding box center [243, 181] width 377 height 35
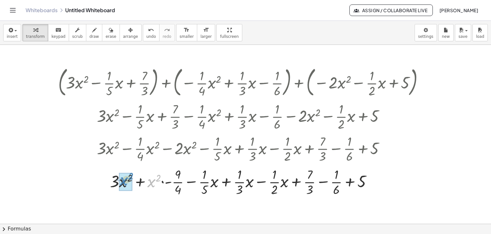
drag, startPoint x: 152, startPoint y: 183, endPoint x: 123, endPoint y: 181, distance: 28.9
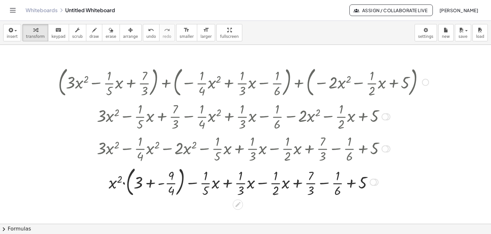
click at [152, 182] on div at bounding box center [243, 181] width 377 height 35
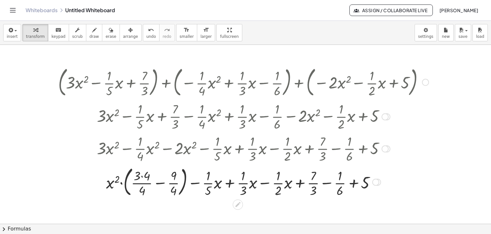
click at [143, 175] on div at bounding box center [243, 181] width 377 height 35
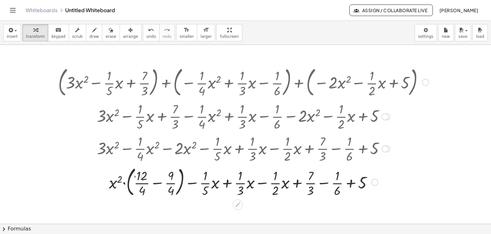
drag, startPoint x: 158, startPoint y: 182, endPoint x: 160, endPoint y: 185, distance: 3.6
click at [158, 182] on div at bounding box center [243, 181] width 377 height 35
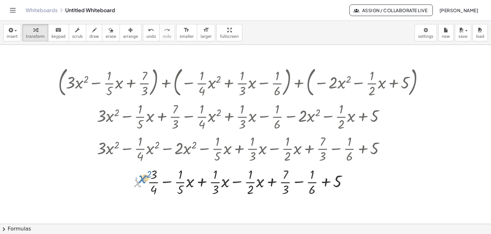
drag, startPoint x: 139, startPoint y: 181, endPoint x: 141, endPoint y: 178, distance: 4.5
click at [141, 178] on div at bounding box center [243, 181] width 377 height 32
drag, startPoint x: 139, startPoint y: 182, endPoint x: 154, endPoint y: 174, distance: 16.8
click at [154, 174] on div at bounding box center [243, 181] width 377 height 32
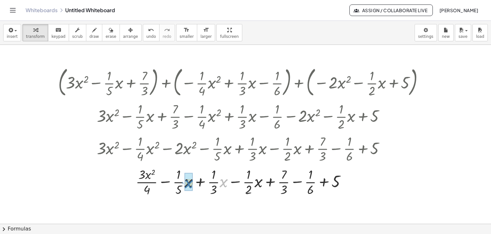
drag, startPoint x: 223, startPoint y: 180, endPoint x: 188, endPoint y: 181, distance: 34.9
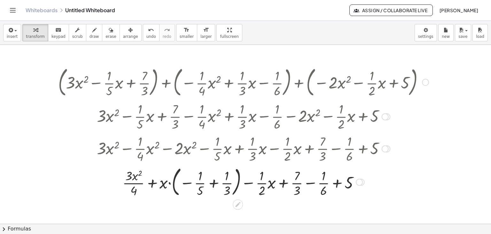
click at [213, 182] on div at bounding box center [243, 181] width 377 height 35
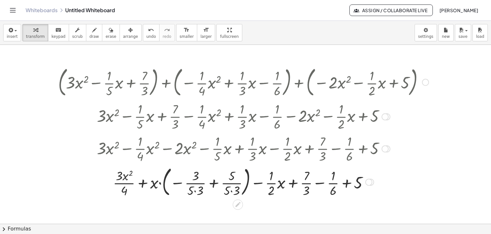
click at [196, 191] on div at bounding box center [243, 181] width 377 height 35
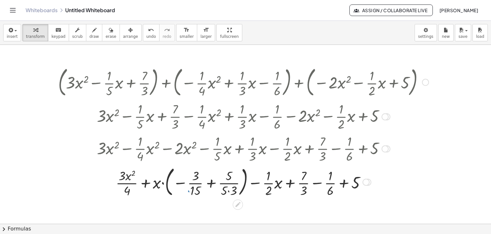
drag, startPoint x: 228, startPoint y: 191, endPoint x: 208, endPoint y: 184, distance: 20.8
click at [227, 191] on div at bounding box center [243, 181] width 377 height 35
click at [211, 182] on div at bounding box center [243, 181] width 377 height 35
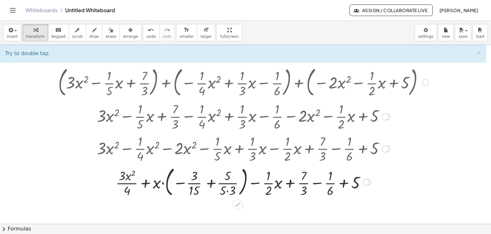
click at [228, 189] on div at bounding box center [243, 181] width 377 height 35
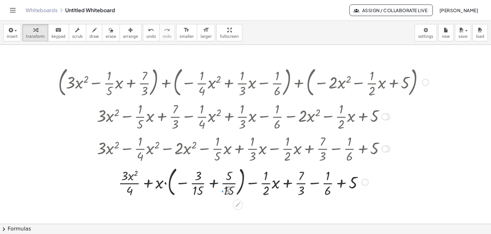
click at [214, 182] on div at bounding box center [243, 181] width 377 height 35
click at [214, 182] on div at bounding box center [243, 181] width 377 height 32
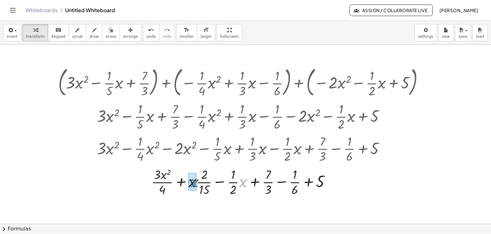
drag, startPoint x: 243, startPoint y: 181, endPoint x: 194, endPoint y: 181, distance: 48.6
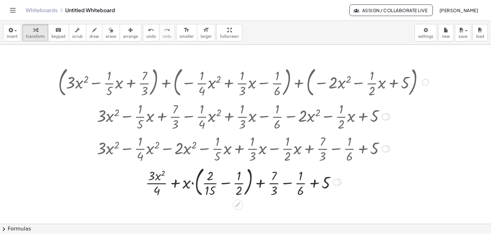
click at [226, 183] on div at bounding box center [243, 181] width 377 height 35
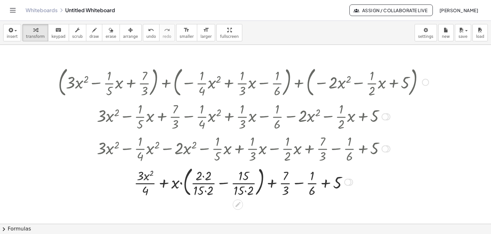
click at [245, 190] on div at bounding box center [243, 181] width 377 height 35
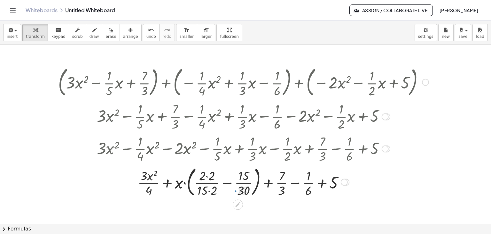
click at [210, 192] on div at bounding box center [243, 181] width 377 height 35
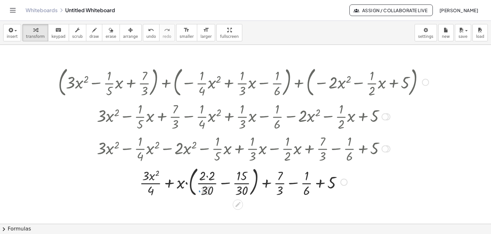
click at [207, 177] on div at bounding box center [243, 181] width 377 height 35
click at [223, 182] on div at bounding box center [243, 181] width 377 height 35
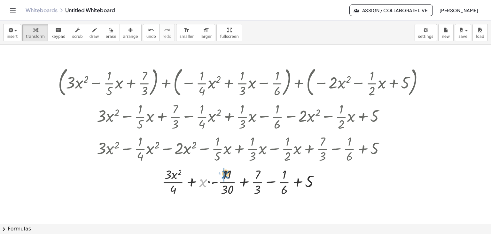
drag, startPoint x: 204, startPoint y: 183, endPoint x: 226, endPoint y: 174, distance: 24.0
click at [226, 174] on div at bounding box center [243, 181] width 377 height 32
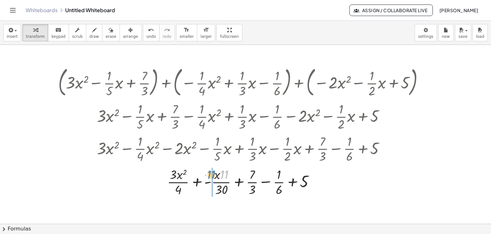
drag, startPoint x: 226, startPoint y: 173, endPoint x: 212, endPoint y: 173, distance: 13.1
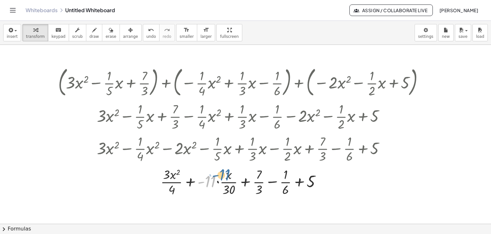
drag, startPoint x: 212, startPoint y: 178, endPoint x: 226, endPoint y: 172, distance: 15.6
click at [226, 172] on div at bounding box center [243, 181] width 377 height 32
drag, startPoint x: 192, startPoint y: 180, endPoint x: 187, endPoint y: 177, distance: 5.9
click at [186, 176] on div at bounding box center [243, 181] width 377 height 32
drag, startPoint x: 201, startPoint y: 182, endPoint x: 192, endPoint y: 181, distance: 9.4
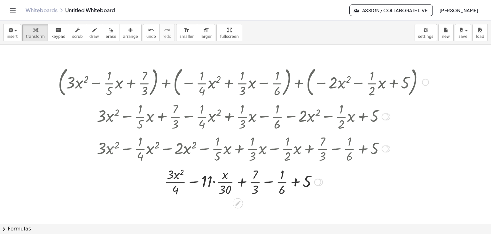
click at [214, 181] on div at bounding box center [243, 181] width 377 height 32
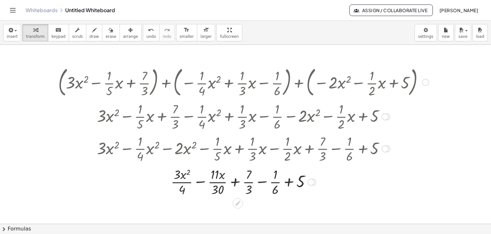
click at [261, 182] on div at bounding box center [243, 181] width 377 height 32
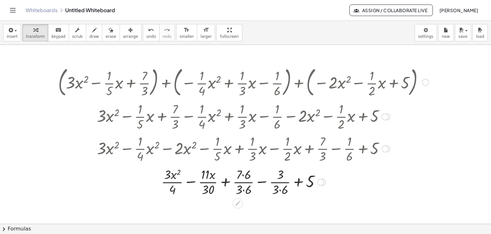
click at [281, 187] on div at bounding box center [243, 181] width 377 height 32
drag, startPoint x: 247, startPoint y: 190, endPoint x: 244, endPoint y: 185, distance: 6.2
click at [246, 190] on div at bounding box center [243, 181] width 377 height 32
drag, startPoint x: 246, startPoint y: 174, endPoint x: 261, endPoint y: 180, distance: 15.6
click at [247, 174] on div at bounding box center [243, 181] width 377 height 32
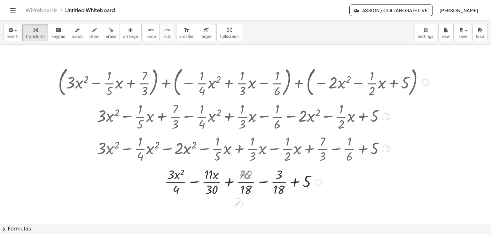
click at [263, 181] on div at bounding box center [243, 181] width 377 height 32
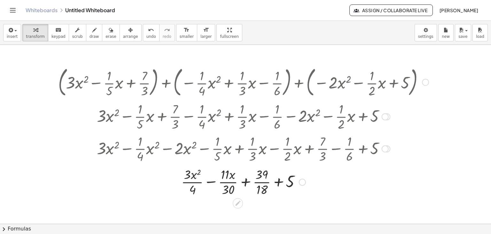
click at [280, 182] on div at bounding box center [243, 181] width 377 height 32
drag, startPoint x: 280, startPoint y: 182, endPoint x: 279, endPoint y: 186, distance: 4.2
click at [279, 182] on div at bounding box center [243, 181] width 377 height 32
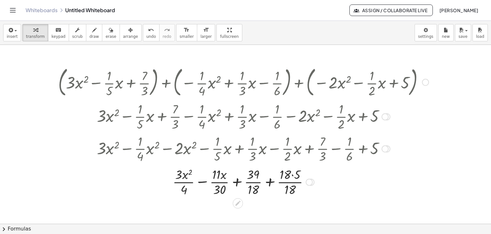
drag, startPoint x: 290, startPoint y: 174, endPoint x: 270, endPoint y: 178, distance: 21.3
click at [288, 174] on div at bounding box center [243, 181] width 377 height 32
click at [270, 181] on div at bounding box center [243, 181] width 377 height 32
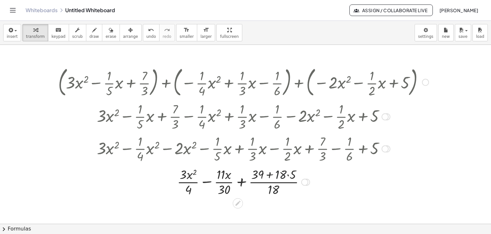
drag, startPoint x: 287, startPoint y: 174, endPoint x: 277, endPoint y: 180, distance: 11.1
click at [286, 174] on div at bounding box center [243, 181] width 377 height 32
click at [288, 173] on div at bounding box center [243, 181] width 377 height 32
click at [274, 181] on div at bounding box center [243, 181] width 377 height 32
click at [277, 174] on div at bounding box center [243, 181] width 377 height 32
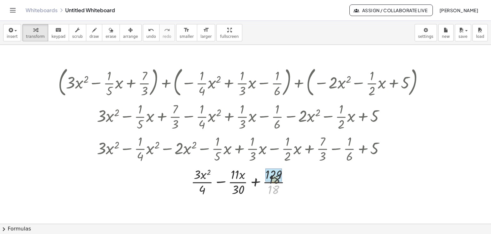
drag, startPoint x: 275, startPoint y: 189, endPoint x: 275, endPoint y: 176, distance: 12.5
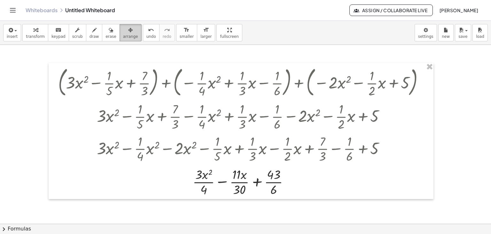
click at [123, 36] on span "arrange" at bounding box center [130, 36] width 15 height 4
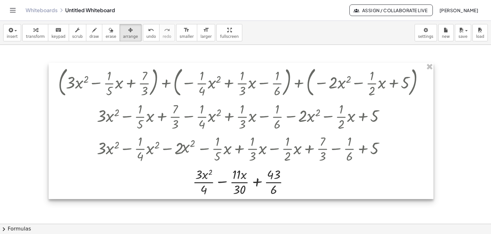
drag, startPoint x: 430, startPoint y: 67, endPoint x: 262, endPoint y: 39, distance: 170.0
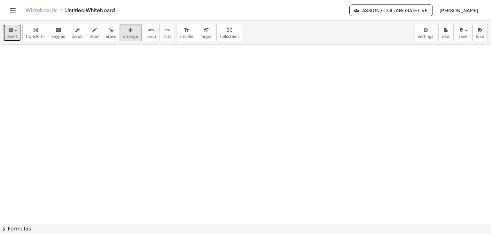
click at [18, 30] on button "insert" at bounding box center [12, 32] width 18 height 17
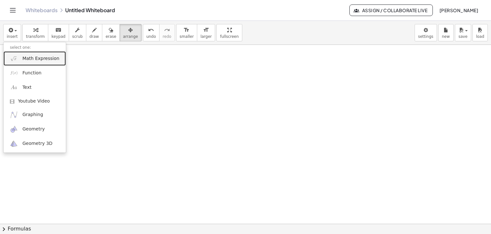
click at [38, 62] on link "Math Expression" at bounding box center [35, 58] width 62 height 14
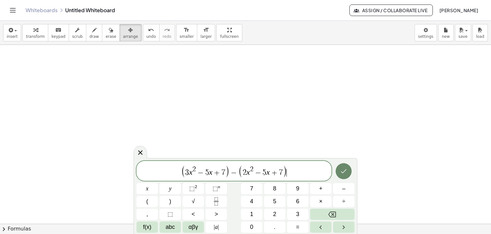
click at [348, 174] on icon "Done" at bounding box center [344, 171] width 8 height 8
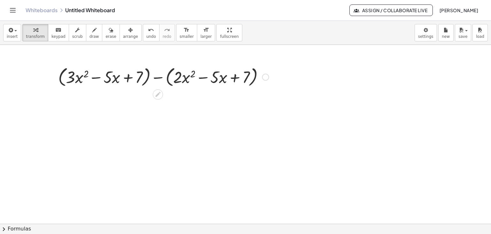
click at [166, 76] on div at bounding box center [163, 76] width 217 height 24
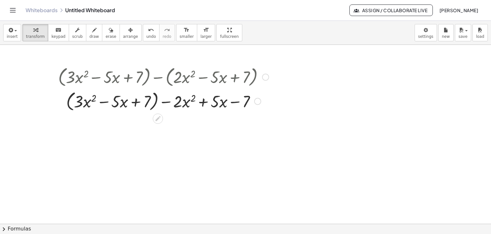
click at [157, 99] on div at bounding box center [163, 100] width 217 height 24
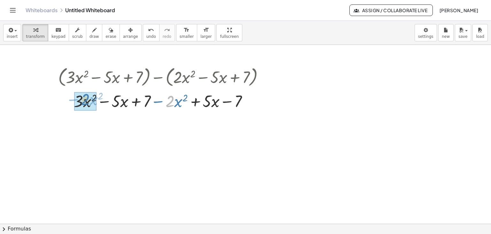
drag, startPoint x: 173, startPoint y: 99, endPoint x: 88, endPoint y: 98, distance: 84.8
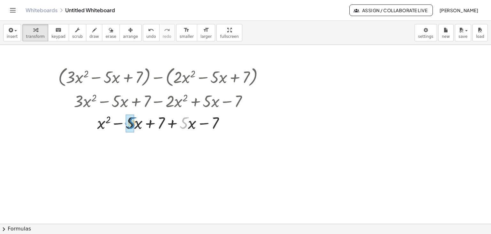
drag, startPoint x: 183, startPoint y: 121, endPoint x: 171, endPoint y: 139, distance: 21.7
click at [146, 35] on span "undo" at bounding box center [151, 36] width 10 height 4
drag, startPoint x: 186, startPoint y: 122, endPoint x: 136, endPoint y: 122, distance: 50.2
click at [170, 143] on div at bounding box center [163, 144] width 217 height 22
click at [248, 100] on div at bounding box center [248, 101] width 7 height 7
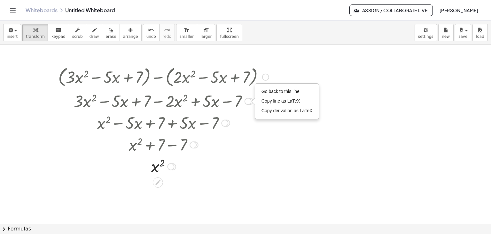
click at [273, 85] on div "Go back to this line Copy line as LaTeX Copy derivation as LaTeX" at bounding box center [287, 101] width 63 height 35
click at [270, 93] on span "Go back to this line" at bounding box center [281, 91] width 38 height 5
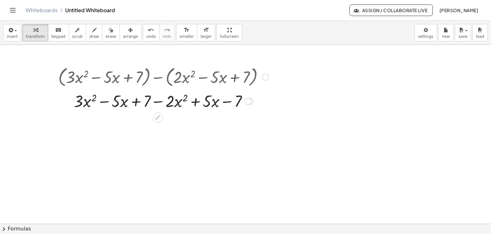
click at [264, 78] on div at bounding box center [265, 77] width 7 height 7
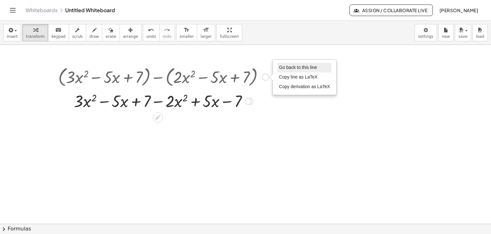
click at [287, 68] on span "Go back to this line" at bounding box center [298, 67] width 38 height 5
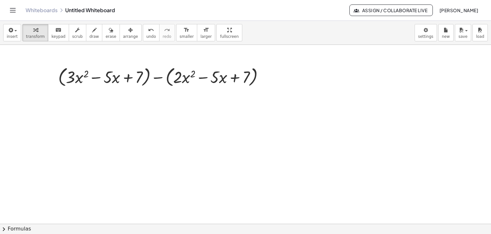
drag, startPoint x: 54, startPoint y: 33, endPoint x: 115, endPoint y: 86, distance: 80.5
click at [56, 35] on button "keyboard keypad" at bounding box center [58, 32] width 21 height 17
click at [110, 78] on div at bounding box center [108, 77] width 9 height 19
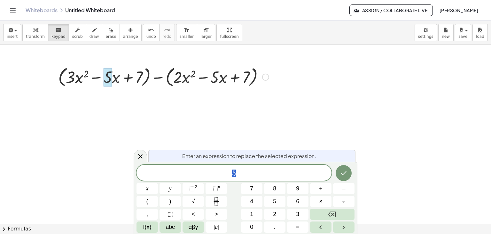
drag, startPoint x: 142, startPoint y: 156, endPoint x: 146, endPoint y: 143, distance: 13.5
click at [142, 153] on icon at bounding box center [141, 156] width 8 height 8
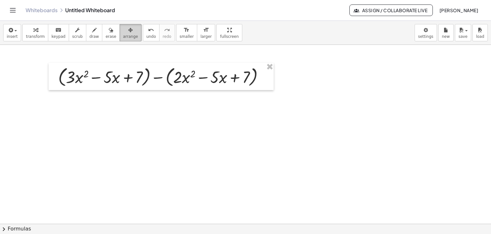
drag, startPoint x: 119, startPoint y: 36, endPoint x: 158, endPoint y: 56, distance: 44.2
click at [123, 36] on span "arrange" at bounding box center [130, 36] width 15 height 4
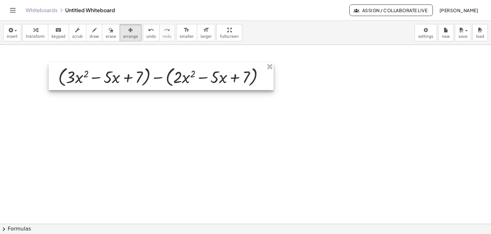
drag, startPoint x: 271, startPoint y: 67, endPoint x: 68, endPoint y: 23, distance: 207.5
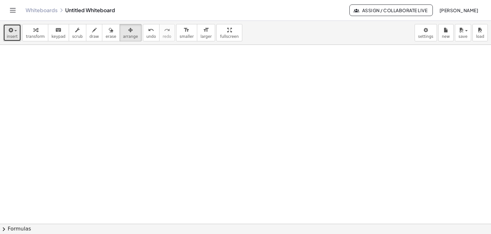
click at [12, 36] on span "insert" at bounding box center [12, 36] width 11 height 4
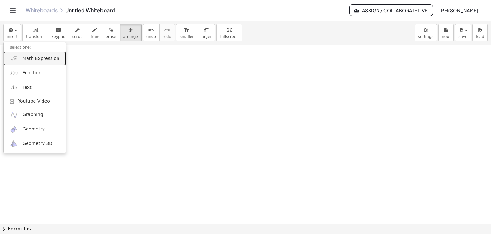
click at [45, 59] on span "Math Expression" at bounding box center [40, 58] width 37 height 6
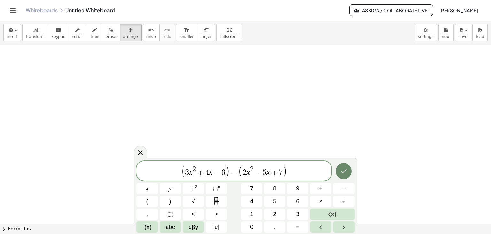
click at [344, 170] on icon "Done" at bounding box center [344, 171] width 8 height 8
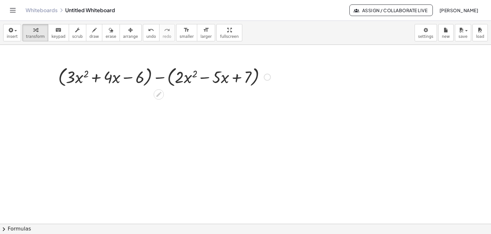
click at [169, 76] on div at bounding box center [164, 76] width 219 height 24
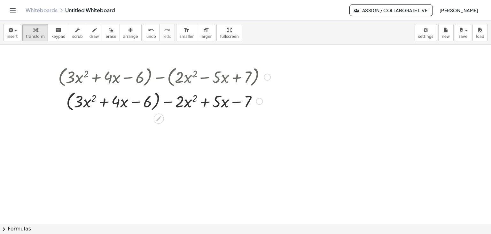
click at [159, 99] on div at bounding box center [164, 100] width 219 height 24
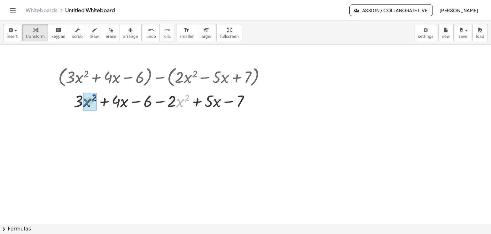
drag, startPoint x: 177, startPoint y: 102, endPoint x: 83, endPoint y: 101, distance: 93.4
click at [148, 32] on icon "undo" at bounding box center [151, 30] width 6 height 8
drag, startPoint x: 171, startPoint y: 99, endPoint x: 112, endPoint y: 98, distance: 59.8
click at [112, 98] on div at bounding box center [164, 101] width 213 height 22
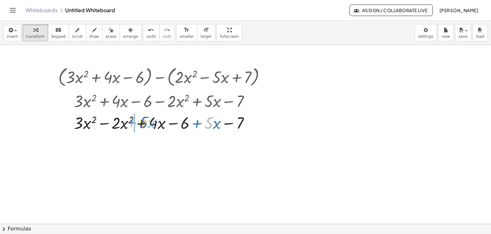
drag, startPoint x: 205, startPoint y: 122, endPoint x: 143, endPoint y: 123, distance: 61.4
click at [140, 122] on div at bounding box center [164, 122] width 219 height 22
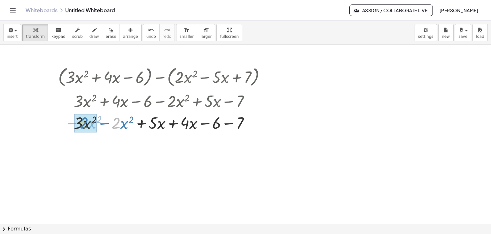
drag, startPoint x: 119, startPoint y: 123, endPoint x: 87, endPoint y: 123, distance: 32.0
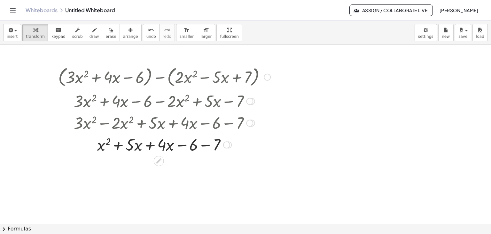
click at [149, 145] on div at bounding box center [164, 144] width 219 height 22
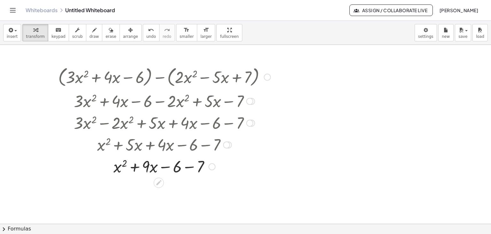
click at [186, 168] on div at bounding box center [164, 166] width 219 height 22
drag, startPoint x: 119, startPoint y: 33, endPoint x: 147, endPoint y: 39, distance: 28.9
click at [128, 34] on icon "button" at bounding box center [130, 30] width 4 height 8
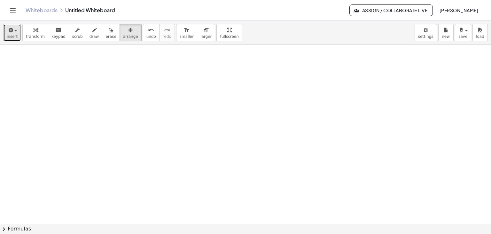
click at [14, 37] on span "insert" at bounding box center [12, 36] width 11 height 4
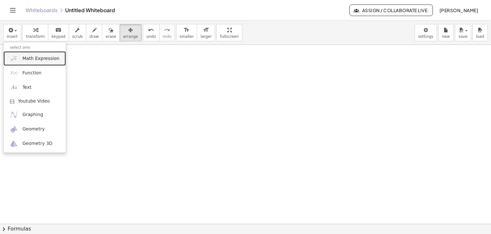
click at [38, 59] on span "Math Expression" at bounding box center [40, 58] width 37 height 6
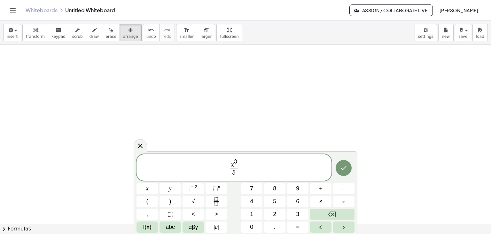
click at [230, 166] on span "x 3" at bounding box center [234, 163] width 8 height 10
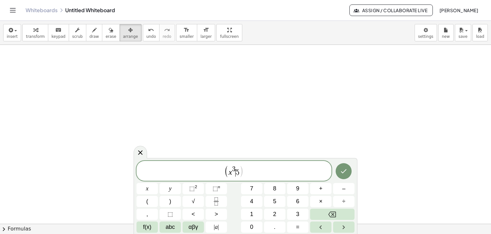
click at [237, 171] on span "5" at bounding box center [238, 173] width 4 height 8
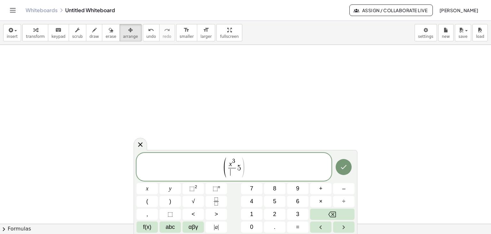
click at [241, 169] on span ")" at bounding box center [243, 167] width 5 height 22
drag, startPoint x: 143, startPoint y: 145, endPoint x: 64, endPoint y: 113, distance: 85.2
click at [142, 146] on icon at bounding box center [141, 144] width 8 height 8
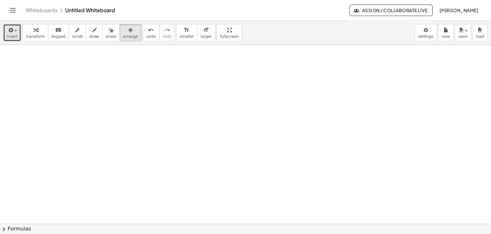
drag, startPoint x: 6, startPoint y: 31, endPoint x: 15, endPoint y: 36, distance: 10.5
click at [6, 31] on button "insert" at bounding box center [12, 32] width 18 height 17
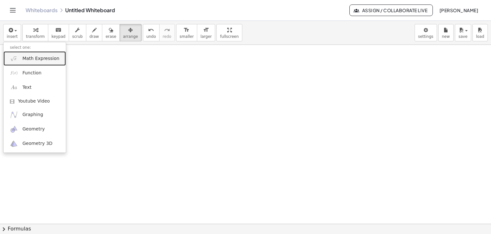
click at [35, 61] on span "Math Expression" at bounding box center [40, 58] width 37 height 6
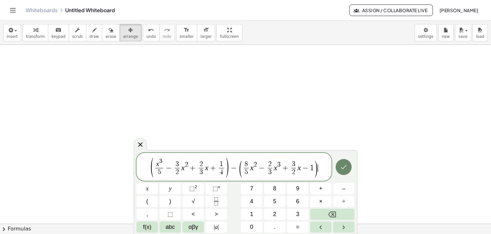
click at [344, 169] on icon "Done" at bounding box center [344, 167] width 8 height 8
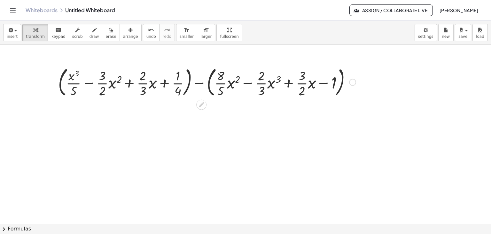
drag, startPoint x: 208, startPoint y: 82, endPoint x: 208, endPoint y: 87, distance: 4.8
click at [208, 83] on div at bounding box center [207, 81] width 304 height 35
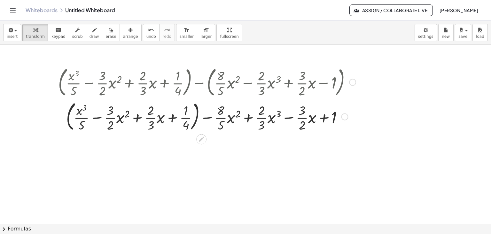
click at [197, 112] on div at bounding box center [207, 116] width 304 height 35
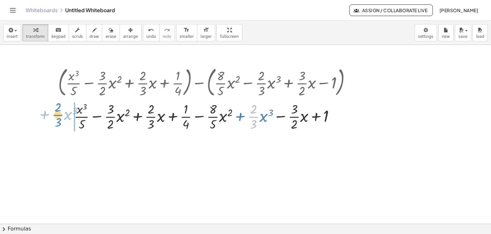
drag, startPoint x: 254, startPoint y: 117, endPoint x: 59, endPoint y: 115, distance: 195.8
click at [59, 115] on div at bounding box center [207, 116] width 304 height 32
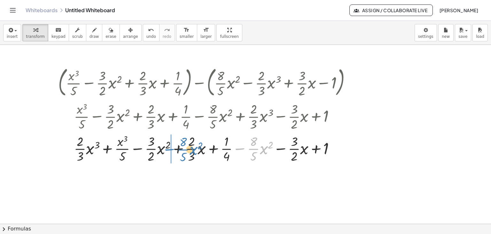
drag, startPoint x: 239, startPoint y: 152, endPoint x: 169, endPoint y: 150, distance: 70.4
click at [169, 150] on div at bounding box center [207, 148] width 304 height 32
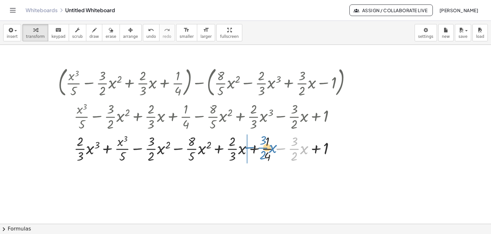
drag, startPoint x: 279, startPoint y: 149, endPoint x: 234, endPoint y: 152, distance: 45.5
click at [234, 152] on div at bounding box center [207, 148] width 304 height 32
drag, startPoint x: 121, startPoint y: 140, endPoint x: 90, endPoint y: 148, distance: 31.6
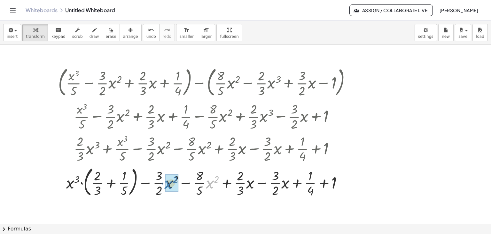
drag, startPoint x: 211, startPoint y: 181, endPoint x: 169, endPoint y: 181, distance: 41.6
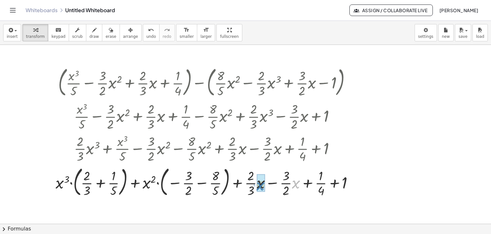
drag, startPoint x: 297, startPoint y: 183, endPoint x: 261, endPoint y: 185, distance: 35.6
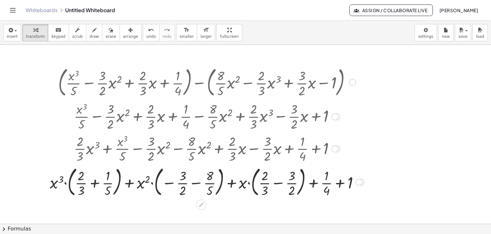
click at [96, 182] on div at bounding box center [207, 181] width 321 height 35
click at [96, 181] on div at bounding box center [207, 181] width 321 height 35
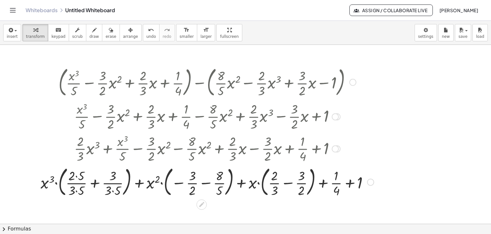
click at [205, 182] on div at bounding box center [207, 181] width 340 height 35
drag, startPoint x: 205, startPoint y: 182, endPoint x: 226, endPoint y: 189, distance: 22.1
click at [205, 182] on div at bounding box center [207, 181] width 340 height 35
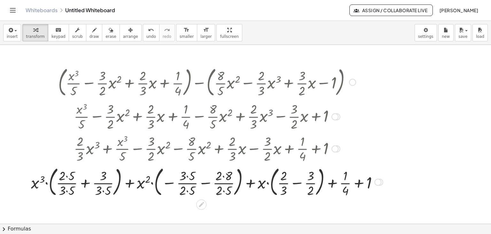
click at [296, 184] on div at bounding box center [207, 181] width 359 height 35
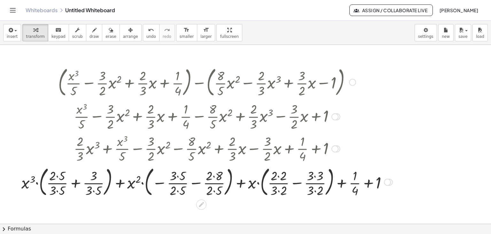
click at [368, 182] on div at bounding box center [207, 181] width 378 height 35
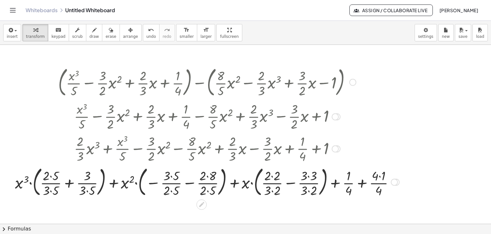
drag, startPoint x: 51, startPoint y: 175, endPoint x: 54, endPoint y: 190, distance: 16.0
click at [52, 176] on div at bounding box center [207, 181] width 391 height 35
drag, startPoint x: 51, startPoint y: 189, endPoint x: 71, endPoint y: 182, distance: 21.6
click at [51, 188] on div at bounding box center [207, 181] width 391 height 35
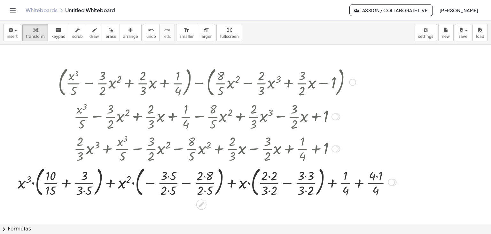
drag, startPoint x: 86, startPoint y: 188, endPoint x: 95, endPoint y: 190, distance: 9.4
click at [86, 189] on div at bounding box center [206, 181] width 385 height 35
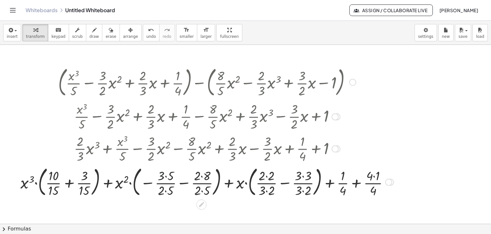
drag, startPoint x: 163, startPoint y: 177, endPoint x: 166, endPoint y: 188, distance: 12.2
click at [165, 177] on div at bounding box center [207, 181] width 380 height 35
drag, startPoint x: 165, startPoint y: 190, endPoint x: 179, endPoint y: 184, distance: 15.3
click at [166, 190] on div at bounding box center [207, 181] width 380 height 35
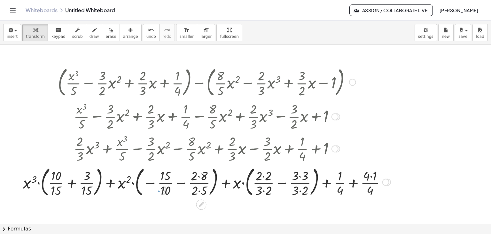
drag, startPoint x: 196, startPoint y: 177, endPoint x: 202, endPoint y: 186, distance: 11.0
click at [196, 177] on div at bounding box center [207, 181] width 374 height 35
click at [196, 191] on div at bounding box center [207, 181] width 374 height 35
click at [200, 189] on div at bounding box center [207, 181] width 374 height 35
drag, startPoint x: 197, startPoint y: 177, endPoint x: 201, endPoint y: 178, distance: 3.6
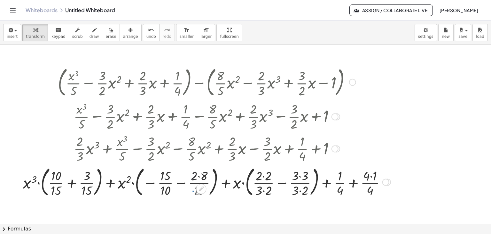
click at [198, 177] on div at bounding box center [207, 181] width 374 height 35
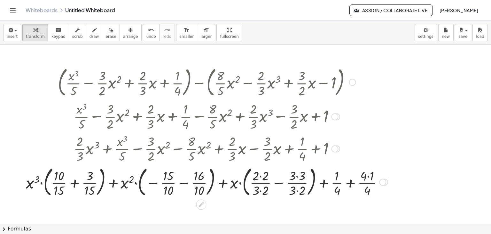
drag, startPoint x: 259, startPoint y: 175, endPoint x: 261, endPoint y: 185, distance: 10.0
click at [261, 177] on div at bounding box center [207, 181] width 368 height 35
drag, startPoint x: 260, startPoint y: 189, endPoint x: 266, endPoint y: 188, distance: 5.6
click at [261, 189] on div at bounding box center [207, 181] width 368 height 35
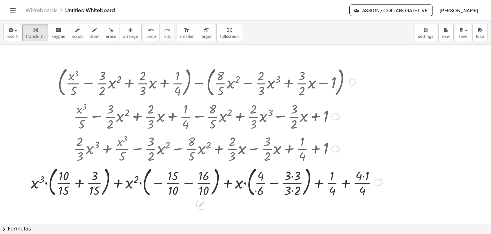
click at [295, 177] on div at bounding box center [207, 181] width 359 height 35
drag, startPoint x: 292, startPoint y: 190, endPoint x: 297, endPoint y: 188, distance: 5.4
click at [292, 190] on div at bounding box center [207, 181] width 359 height 35
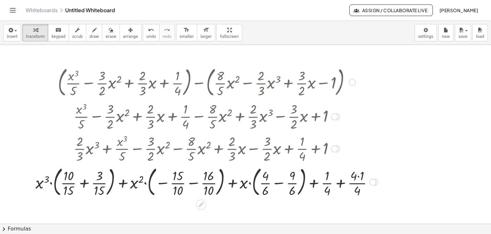
click at [340, 182] on div at bounding box center [206, 181] width 349 height 35
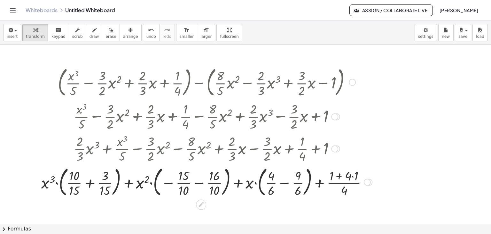
click at [354, 175] on div at bounding box center [206, 181] width 337 height 35
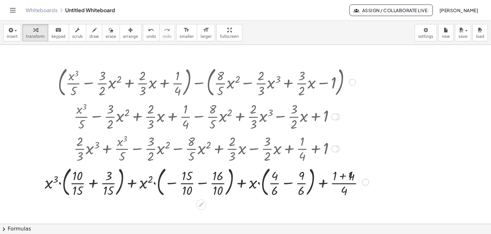
drag, startPoint x: 343, startPoint y: 175, endPoint x: 344, endPoint y: 180, distance: 5.1
click at [344, 177] on div at bounding box center [207, 181] width 331 height 35
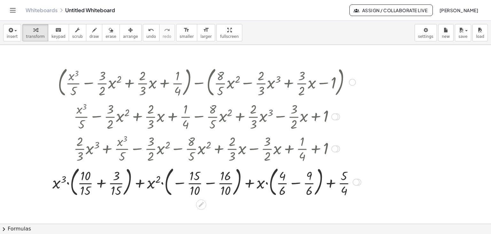
drag, startPoint x: 296, startPoint y: 182, endPoint x: 292, endPoint y: 186, distance: 5.9
click at [296, 183] on div at bounding box center [206, 181] width 315 height 35
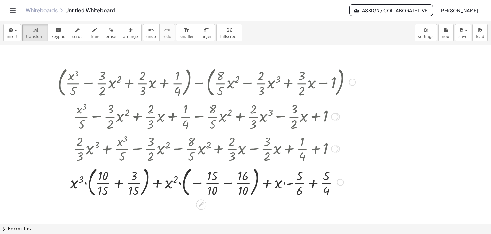
click at [284, 182] on div at bounding box center [207, 181] width 304 height 35
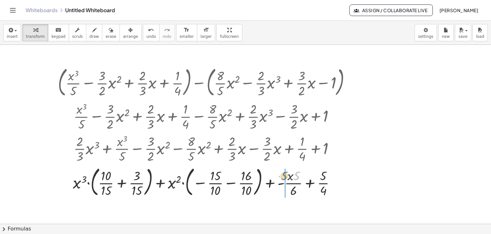
drag, startPoint x: 297, startPoint y: 174, endPoint x: 286, endPoint y: 173, distance: 10.9
click at [286, 173] on div at bounding box center [207, 181] width 304 height 35
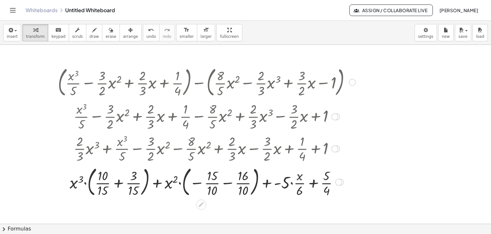
click at [293, 180] on div at bounding box center [207, 181] width 304 height 35
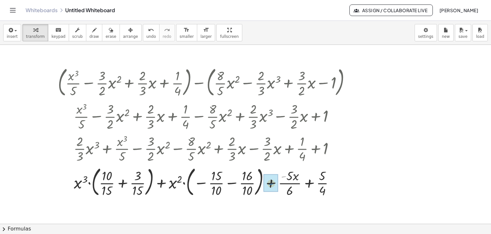
drag, startPoint x: 285, startPoint y: 176, endPoint x: 265, endPoint y: 185, distance: 21.3
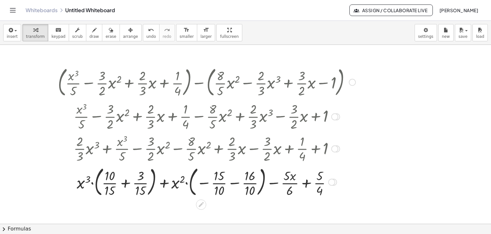
click at [234, 184] on div at bounding box center [207, 181] width 304 height 35
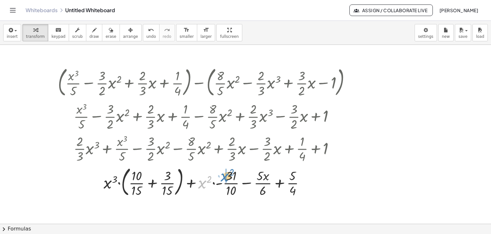
drag, startPoint x: 202, startPoint y: 183, endPoint x: 224, endPoint y: 176, distance: 23.2
click at [224, 176] on div at bounding box center [207, 181] width 304 height 35
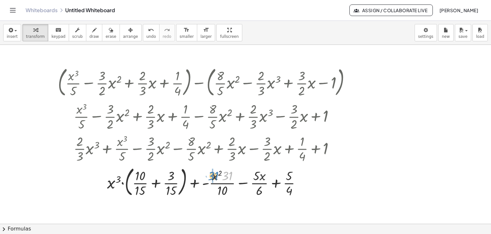
drag, startPoint x: 230, startPoint y: 174, endPoint x: 216, endPoint y: 174, distance: 14.1
click at [216, 174] on div at bounding box center [207, 181] width 304 height 35
drag, startPoint x: 206, startPoint y: 182, endPoint x: 197, endPoint y: 182, distance: 9.3
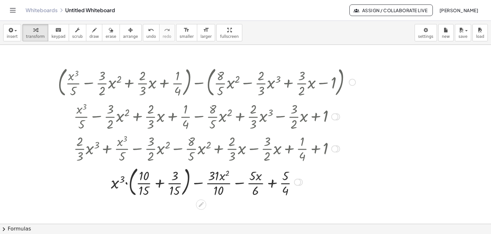
click at [161, 181] on div at bounding box center [207, 181] width 304 height 35
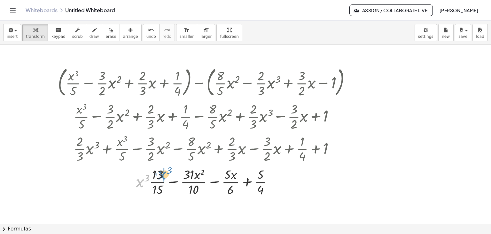
drag, startPoint x: 138, startPoint y: 182, endPoint x: 162, endPoint y: 174, distance: 25.2
click at [160, 174] on div at bounding box center [207, 181] width 304 height 32
click at [235, 176] on div at bounding box center [207, 181] width 304 height 32
click at [268, 182] on div at bounding box center [270, 181] width 7 height 7
click at [270, 180] on div at bounding box center [270, 181] width 7 height 7
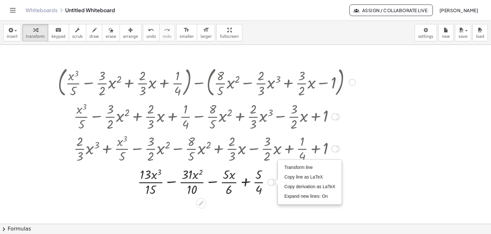
click at [270, 181] on div "Transform line Copy line as LaTeX Copy derivation as LaTeX Expand new lines: On" at bounding box center [270, 181] width 7 height 7
drag, startPoint x: 468, startPoint y: 134, endPoint x: 248, endPoint y: 82, distance: 226.5
click at [454, 131] on div at bounding box center [245, 223] width 491 height 357
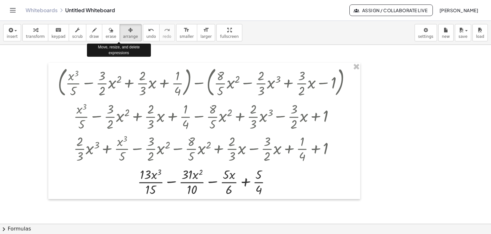
drag, startPoint x: 116, startPoint y: 34, endPoint x: 294, endPoint y: 56, distance: 179.2
click at [123, 35] on span "arrange" at bounding box center [130, 36] width 15 height 4
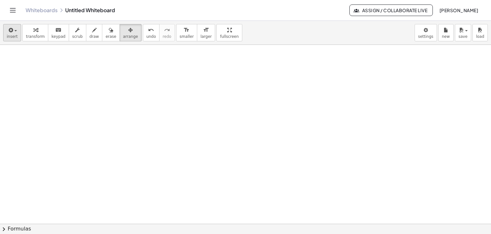
click at [3, 35] on div "insert select one: Math Expression Function Text Youtube Video Graphing Geometr…" at bounding box center [245, 33] width 491 height 24
click at [8, 35] on span "insert" at bounding box center [12, 36] width 11 height 4
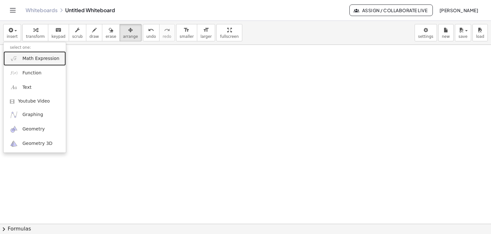
click at [20, 52] on link "Math Expression" at bounding box center [35, 58] width 62 height 14
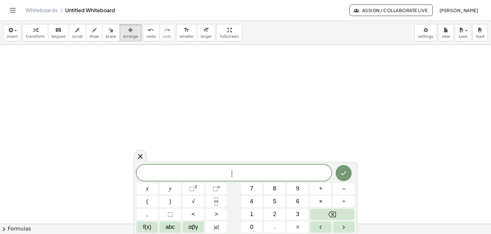
click at [13, 11] on icon "Toggle navigation" at bounding box center [13, 10] width 8 height 8
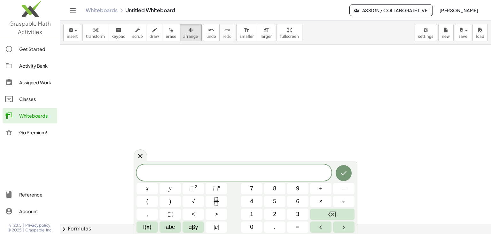
click at [29, 133] on div "Go Premium!" at bounding box center [37, 132] width 36 height 8
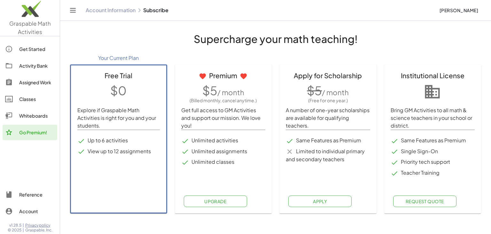
click at [422, 201] on span "Request Quote" at bounding box center [425, 201] width 39 height 6
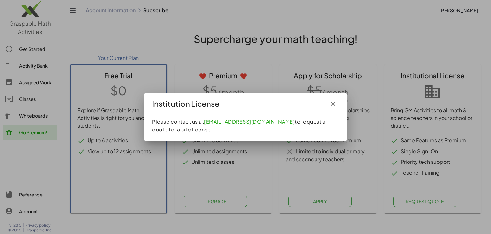
click at [332, 105] on icon "button" at bounding box center [333, 104] width 8 height 8
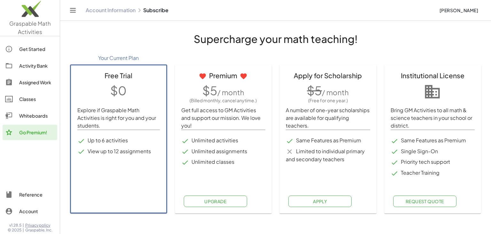
drag, startPoint x: 309, startPoint y: 202, endPoint x: 268, endPoint y: 205, distance: 40.4
click at [268, 205] on div "Your Current Plan Free Trial $0 Explore if Graspable Math Activities is right f…" at bounding box center [275, 132] width 419 height 169
